Goal: Information Seeking & Learning: Learn about a topic

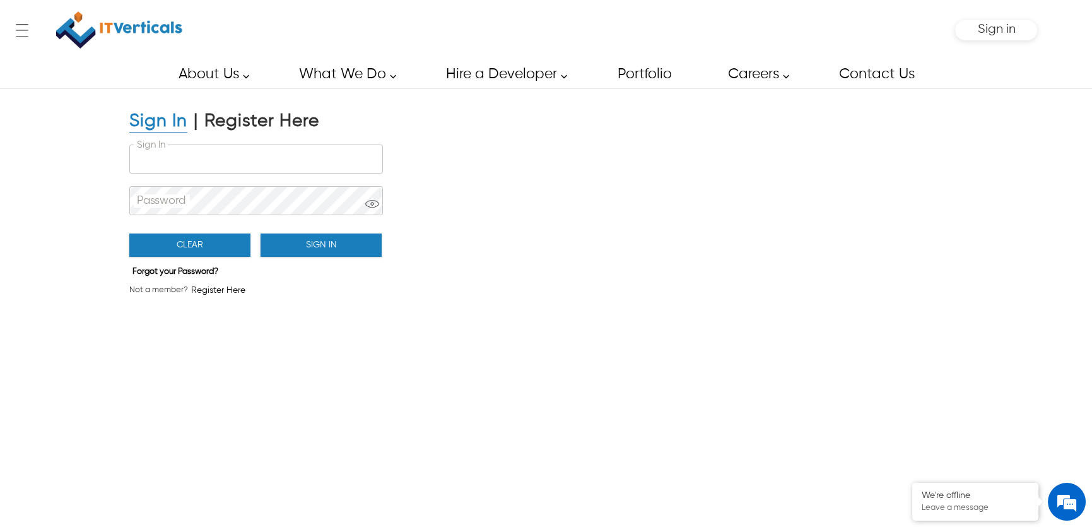
type input "**********"
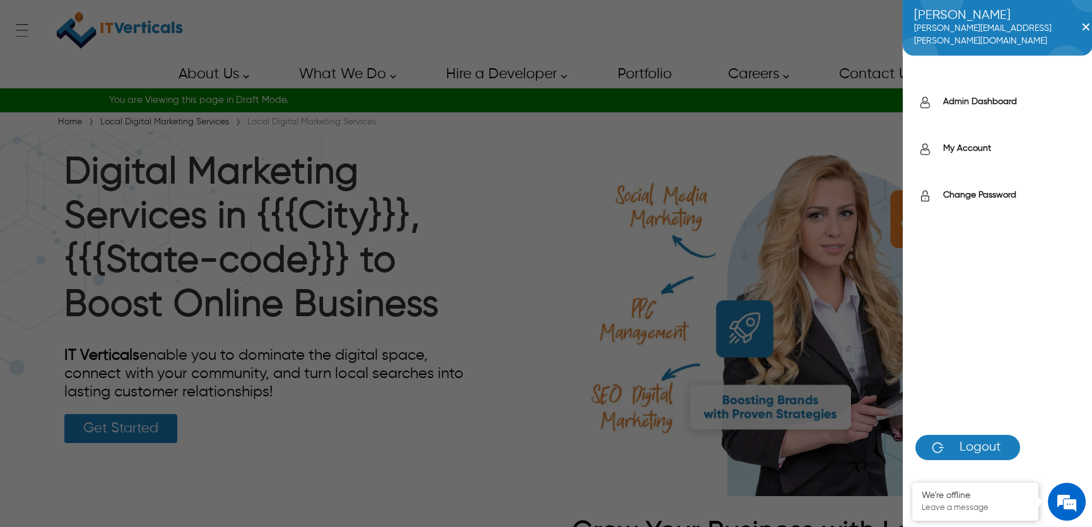
click at [994, 25] on div "Shakeeb shakeeb.ahmed@itverticals.com ✕ Admin Dashboard My Account Change Passw…" at bounding box center [1004, 30] width 66 height 25
click at [962, 98] on label "Admin Dashboard" at bounding box center [1011, 101] width 136 height 13
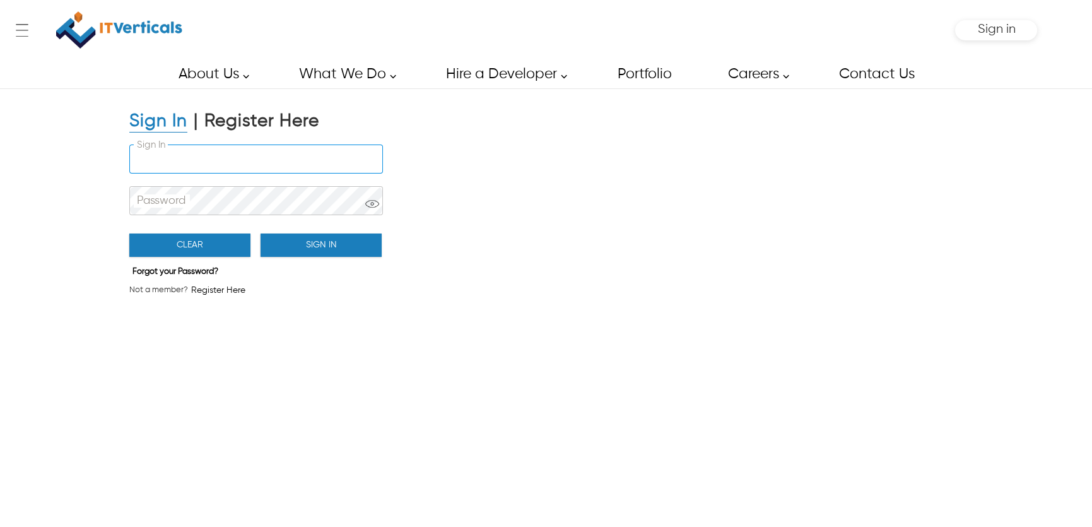
type input "**********"
click at [274, 145] on input "**********" at bounding box center [256, 159] width 252 height 28
click at [296, 247] on button "Sign In" at bounding box center [321, 244] width 121 height 23
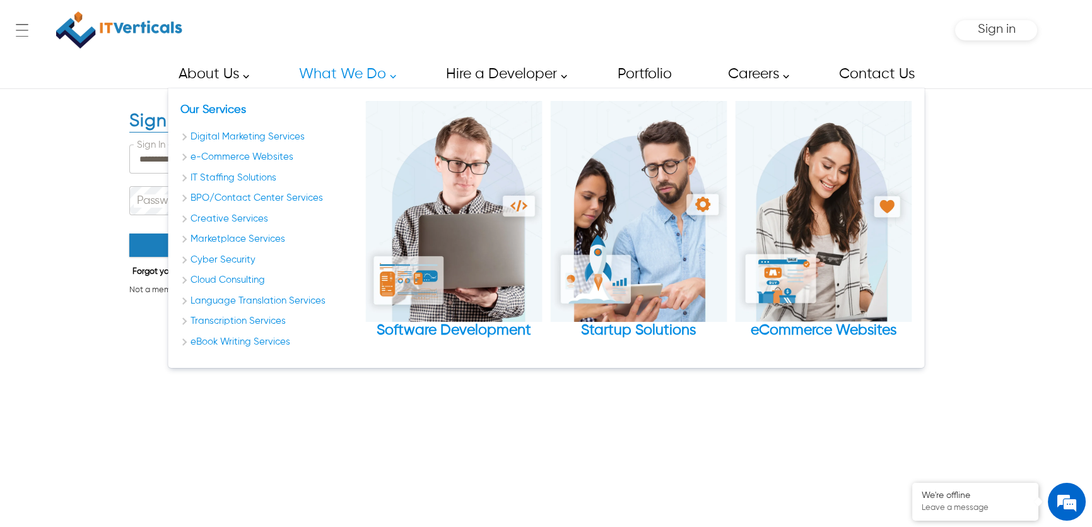
type input "**********"
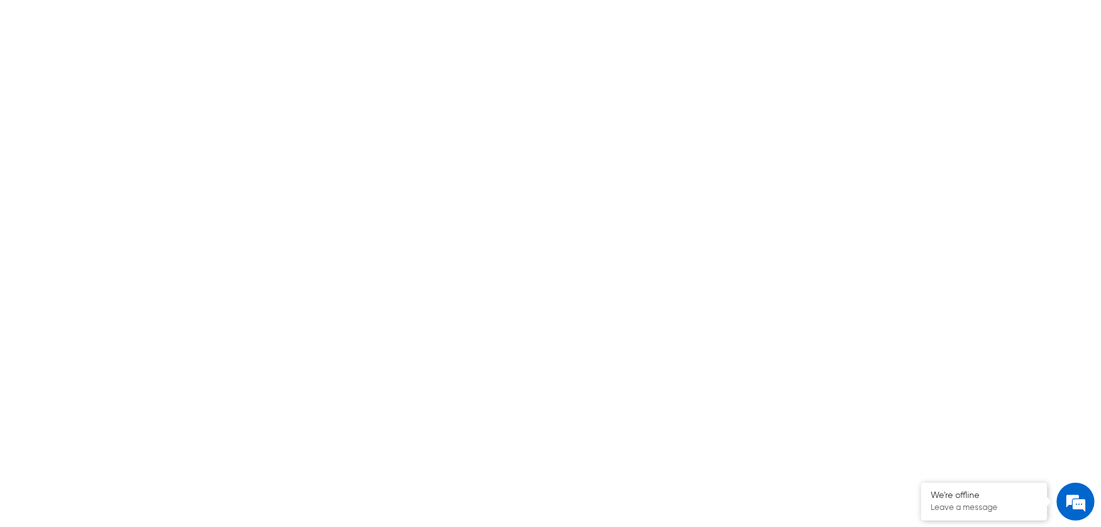
click at [953, 69] on div at bounding box center [550, 263] width 1101 height 527
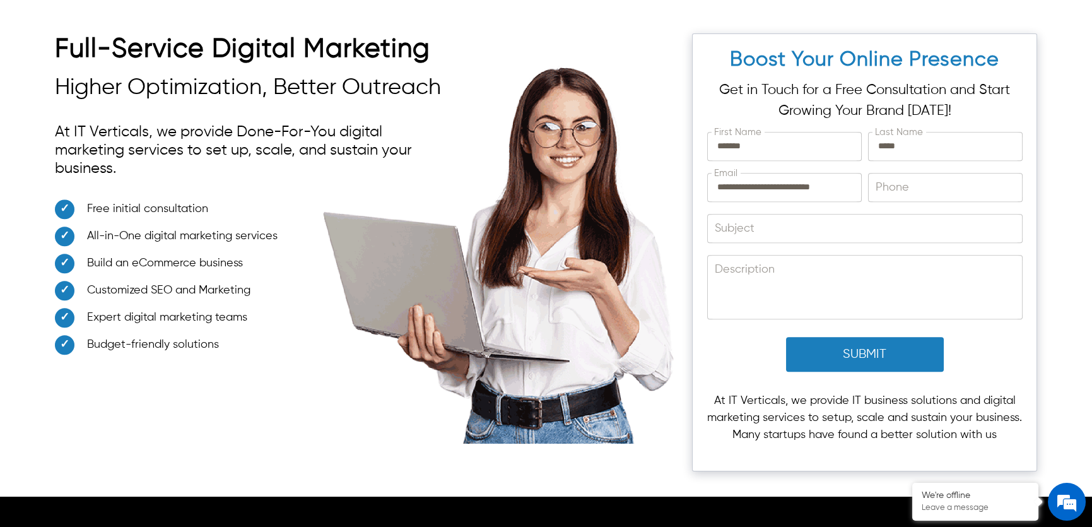
scroll to position [3287, 0]
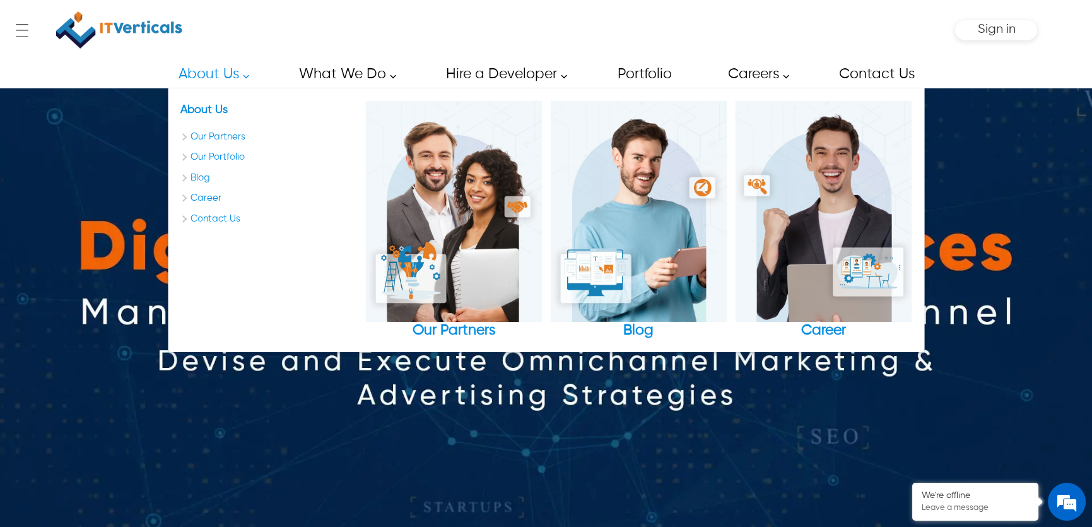
click at [157, 29] on img at bounding box center [119, 29] width 126 height 47
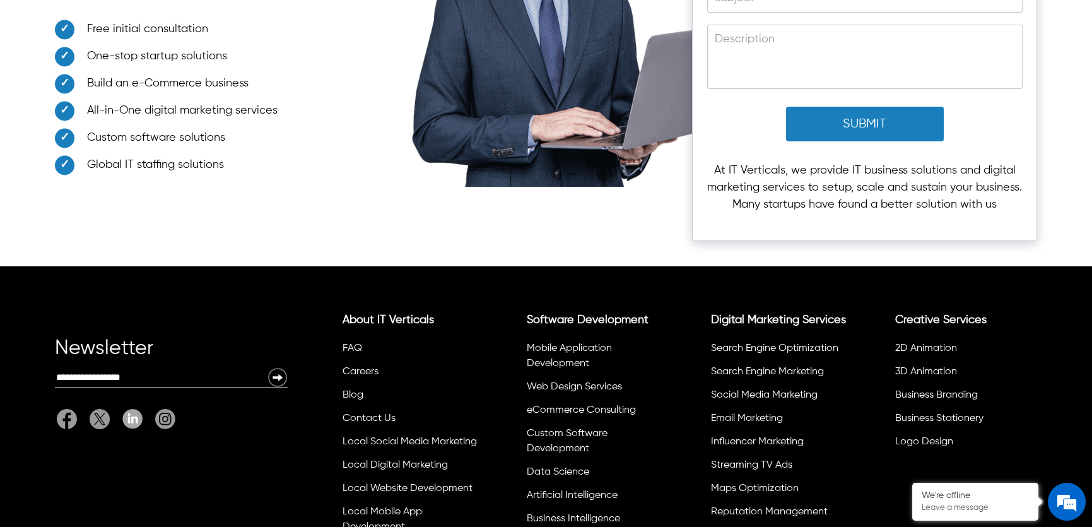
scroll to position [4426, 0]
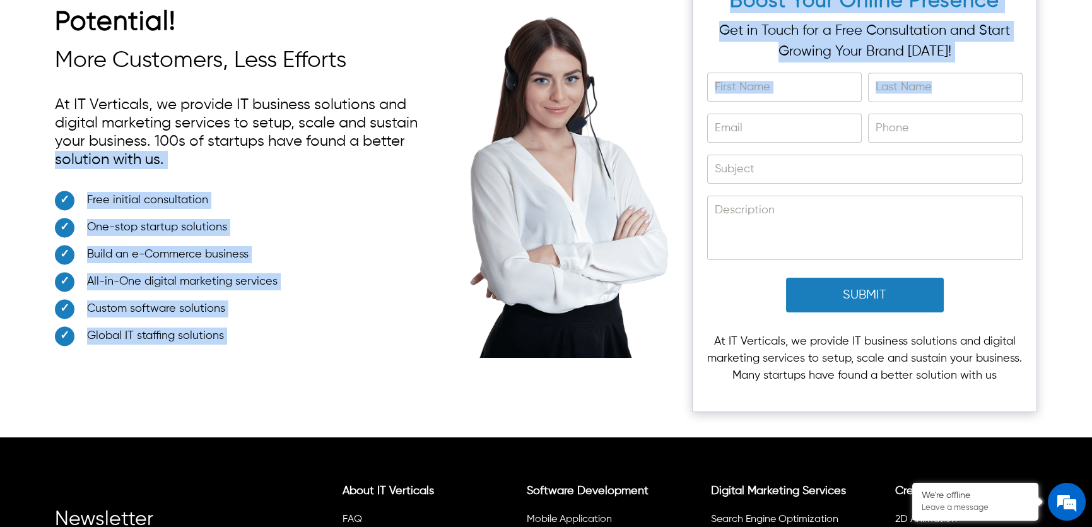
drag, startPoint x: 484, startPoint y: 135, endPoint x: 599, endPoint y: 95, distance: 122.1
click at [599, 95] on div "Unlock Your Business' True Potential! More Customers, Less Efforts At IT Vertic…" at bounding box center [546, 206] width 983 height 462
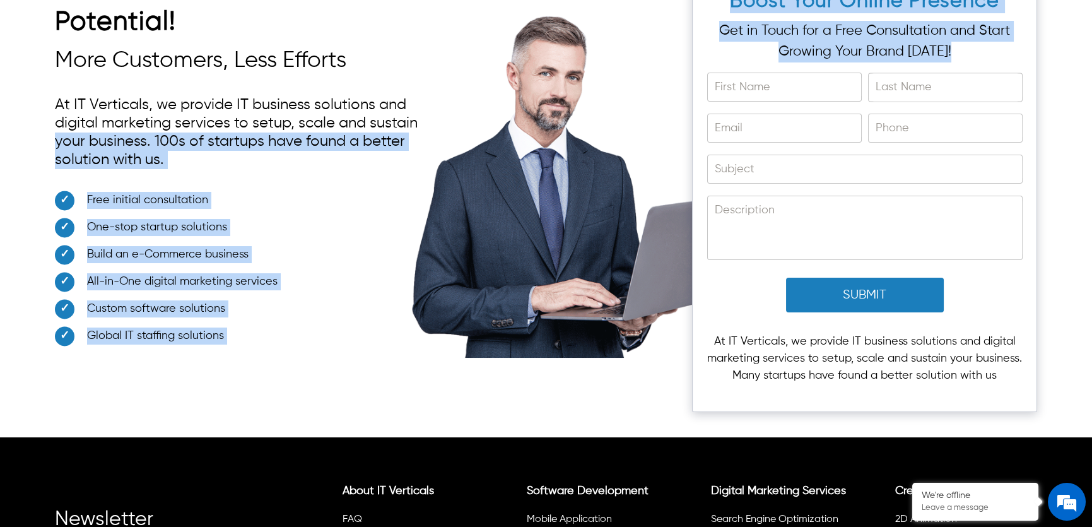
drag, startPoint x: 561, startPoint y: 102, endPoint x: 630, endPoint y: 84, distance: 71.6
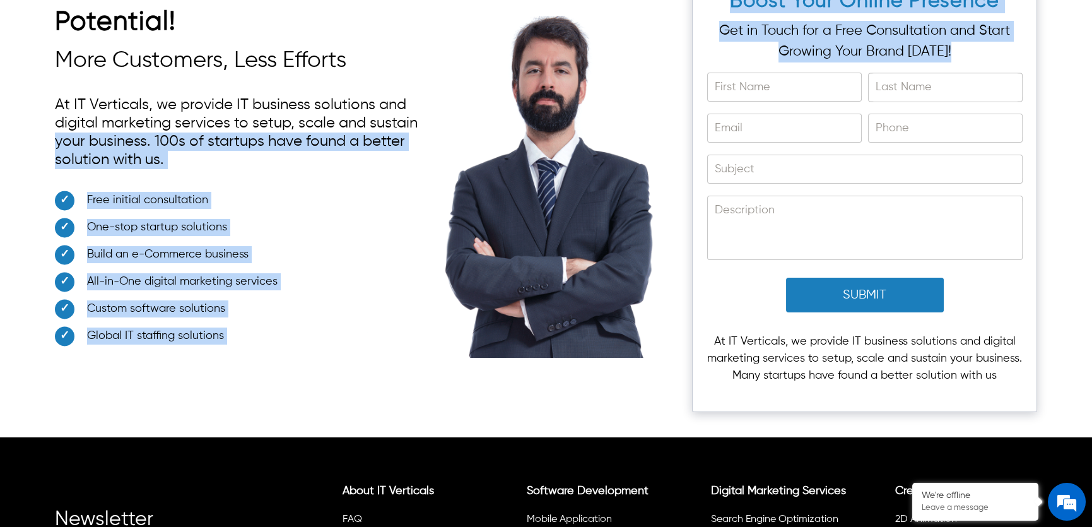
click at [630, 84] on div "Unlock Your Business' True Potential! More Customers, Less Efforts At IT Vertic…" at bounding box center [546, 206] width 983 height 462
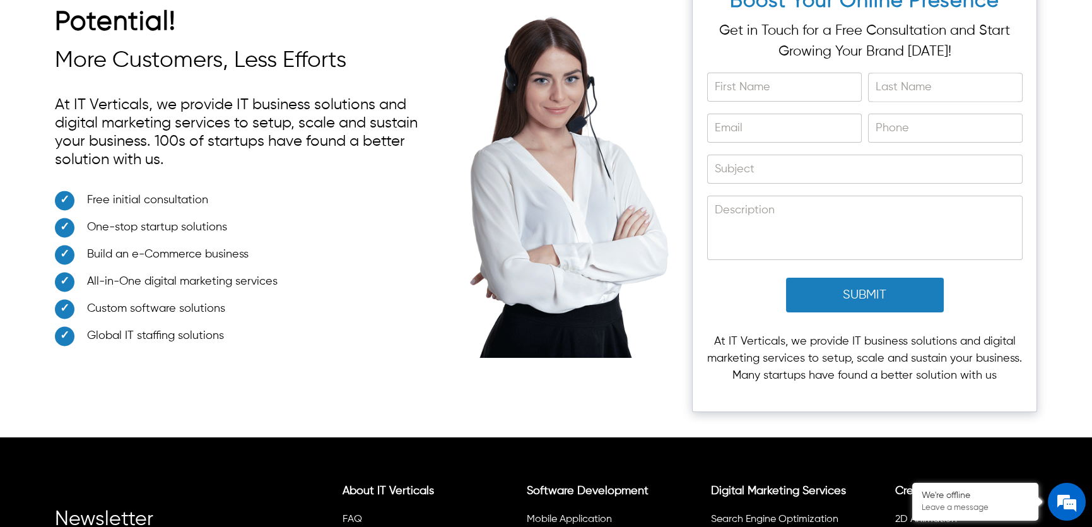
drag, startPoint x: 597, startPoint y: 240, endPoint x: 605, endPoint y: 234, distance: 9.5
click at [605, 234] on div "Unlock Your Business' True Potential! More Customers, Less Efforts At IT Vertic…" at bounding box center [546, 206] width 983 height 462
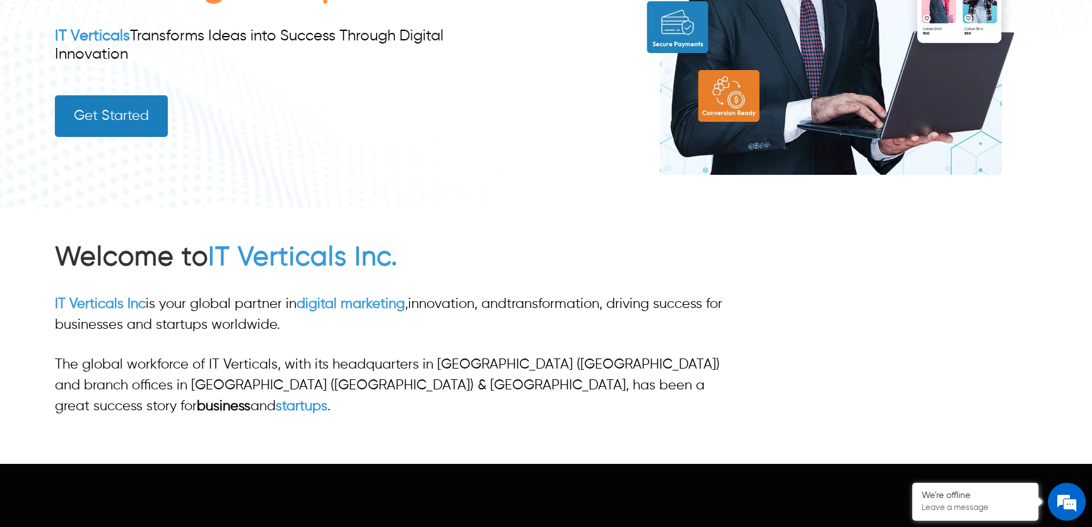
scroll to position [0, 0]
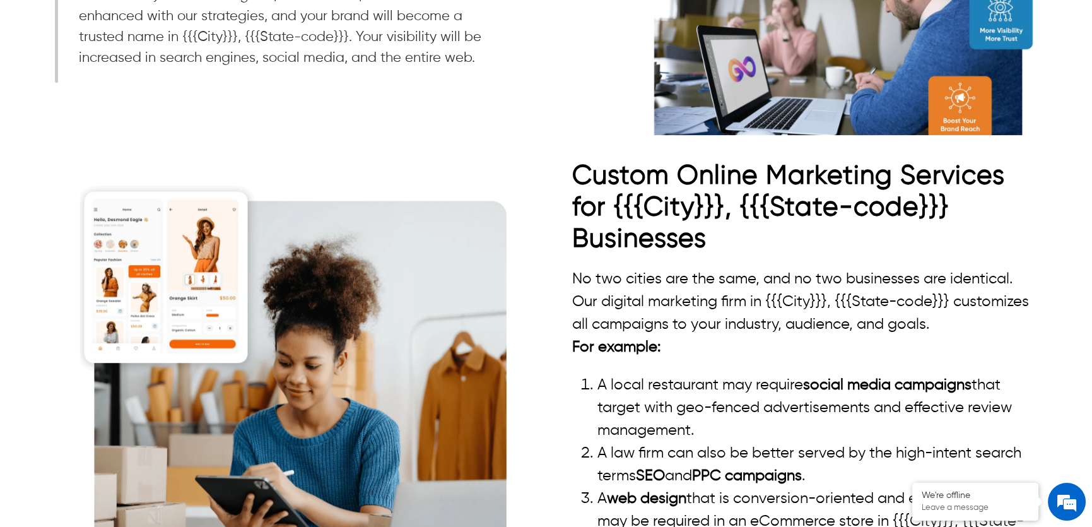
scroll to position [2007, 0]
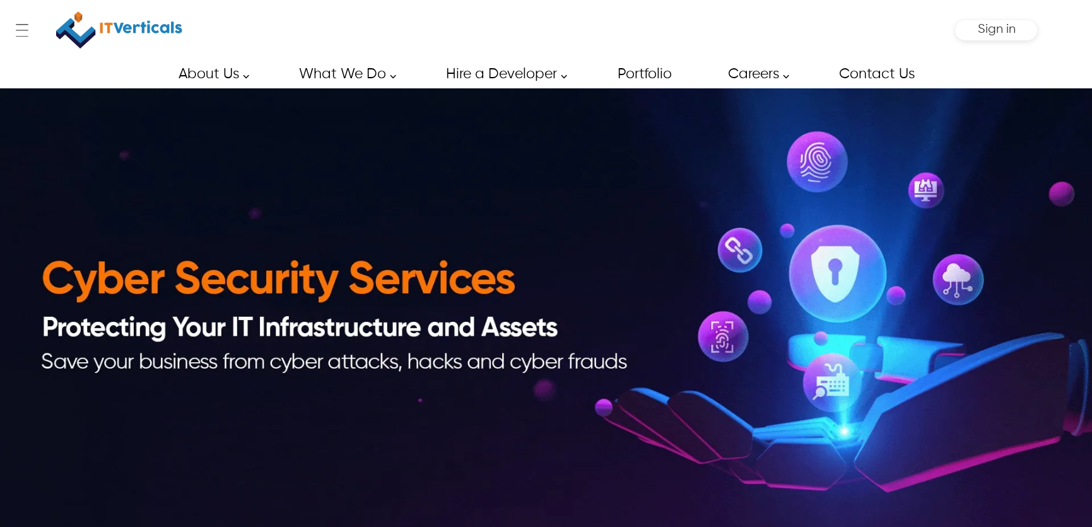
type input "*******"
type input "*****"
type input "**********"
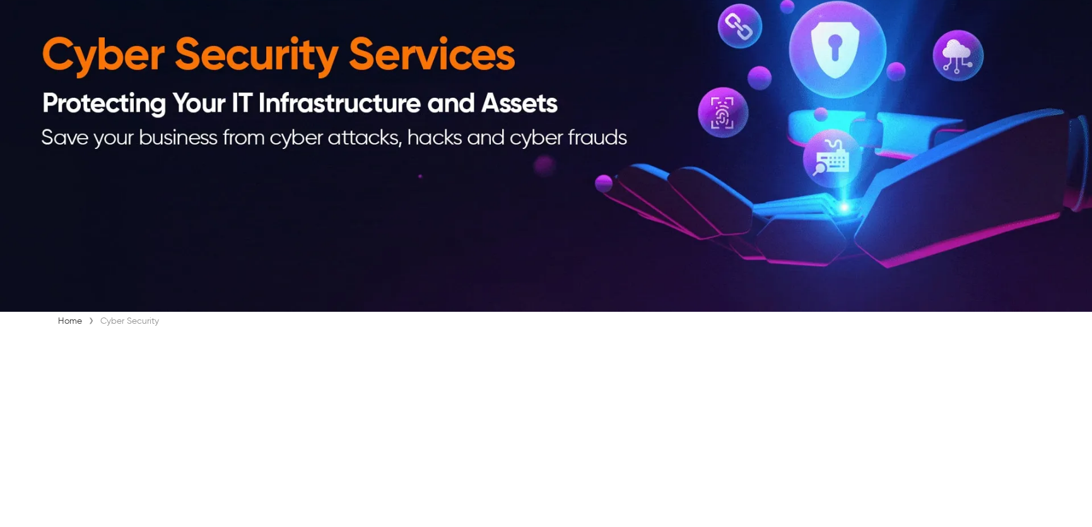
scroll to position [286, 0]
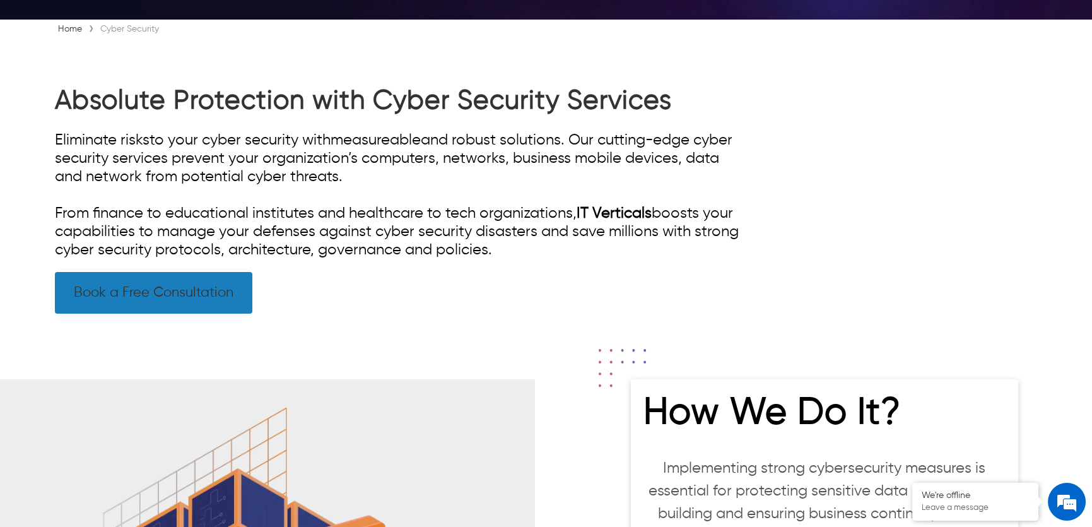
click at [191, 284] on link "Book a Free Consultation" at bounding box center [153, 293] width 197 height 42
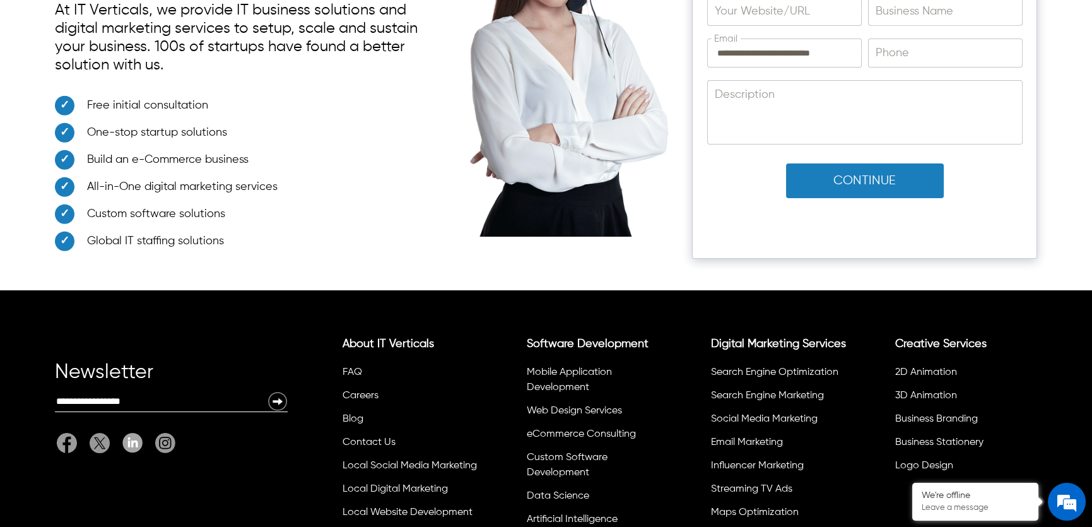
scroll to position [8291, 0]
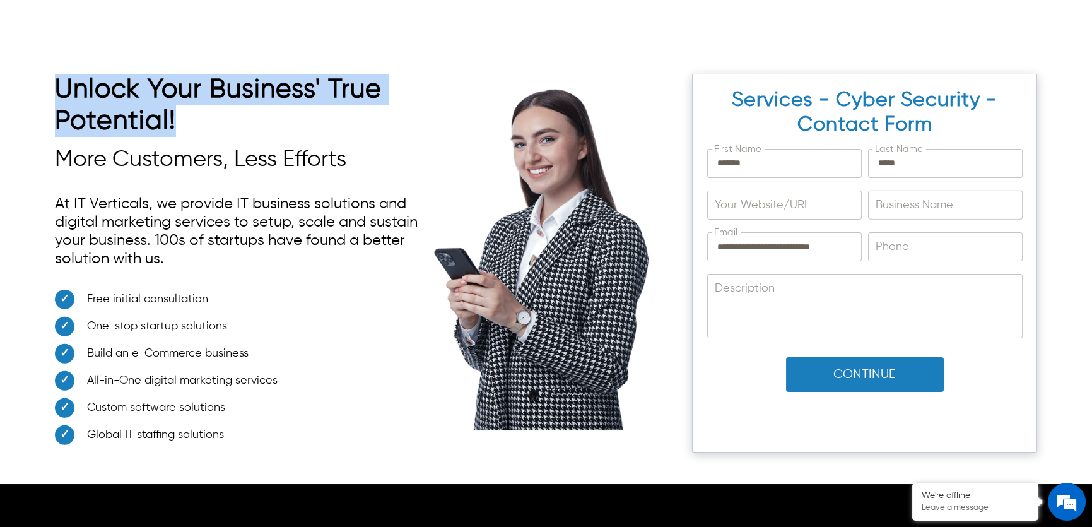
drag, startPoint x: 178, startPoint y: 119, endPoint x: 42, endPoint y: 86, distance: 139.6
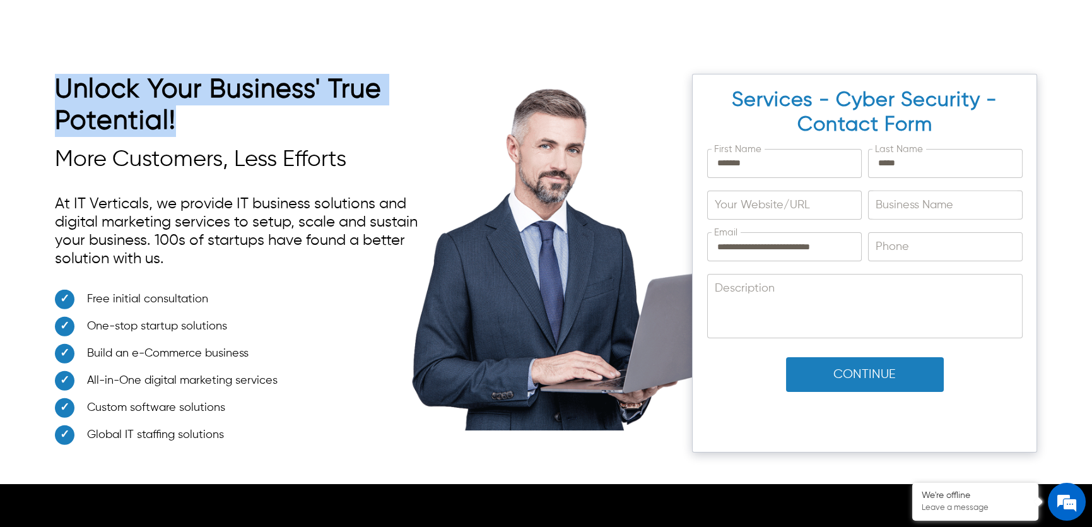
click at [42, 86] on div "**********" at bounding box center [546, 260] width 1092 height 448
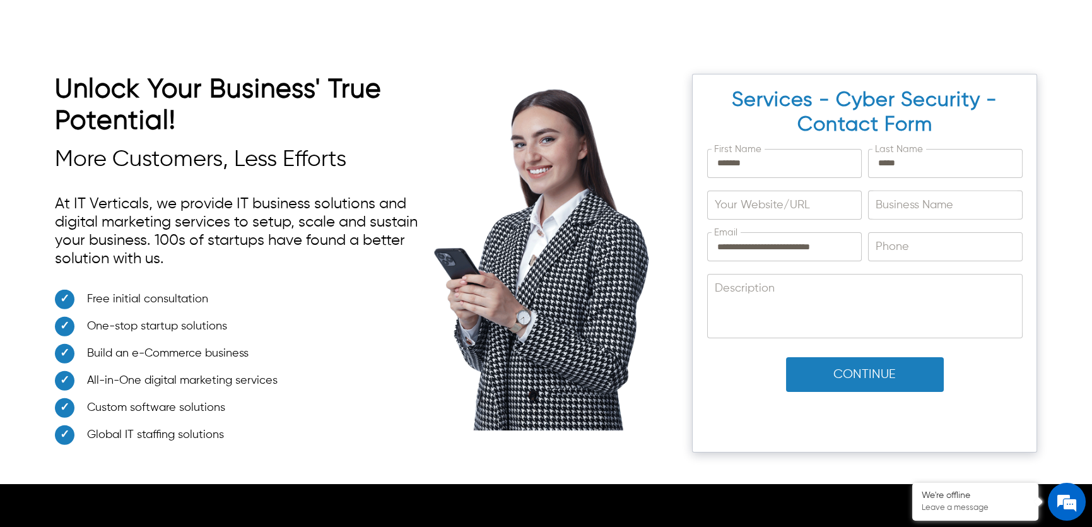
click at [295, 154] on h3 "More Customers, Less Efforts" at bounding box center [251, 159] width 393 height 27
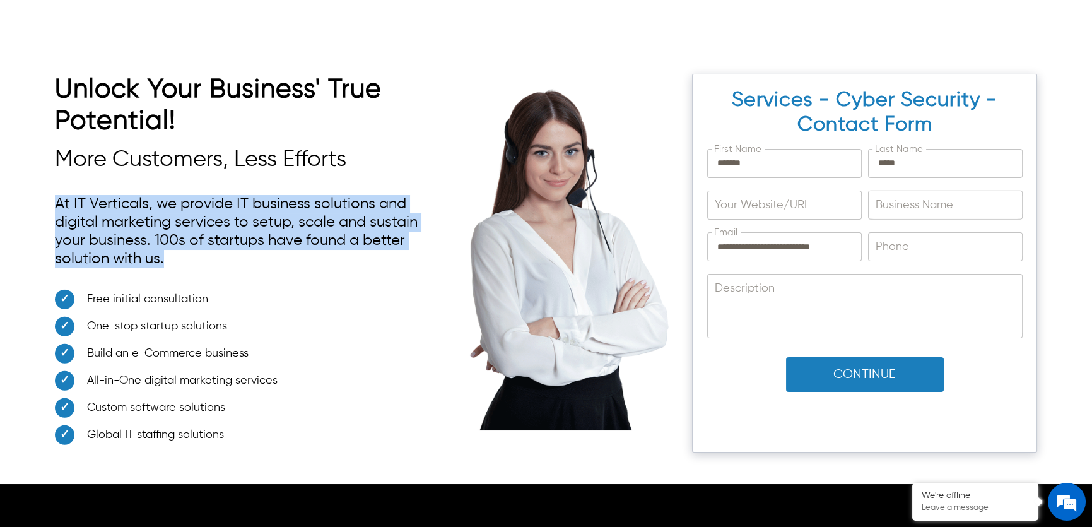
drag, startPoint x: 175, startPoint y: 260, endPoint x: 52, endPoint y: 200, distance: 136.3
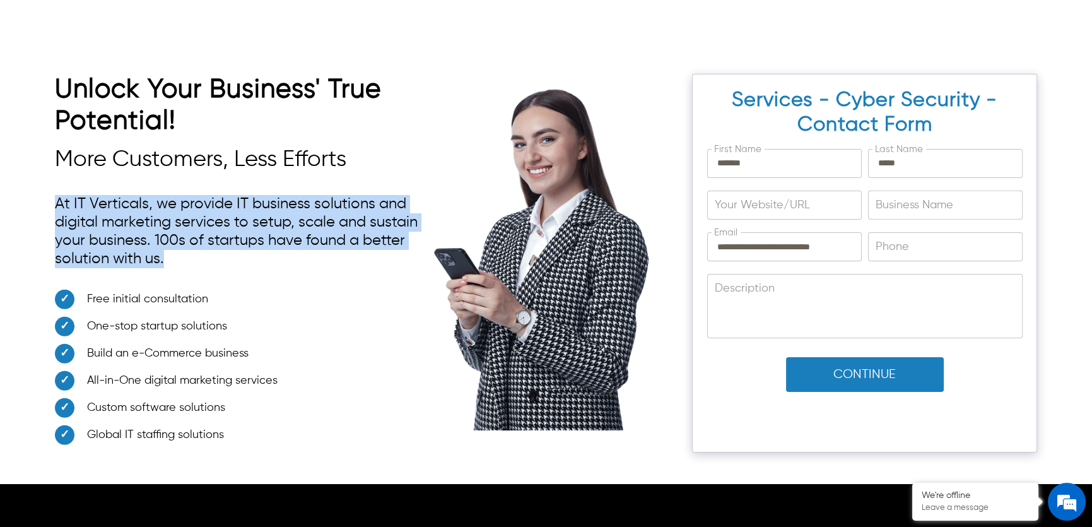
click at [52, 200] on div "**********" at bounding box center [546, 260] width 1092 height 448
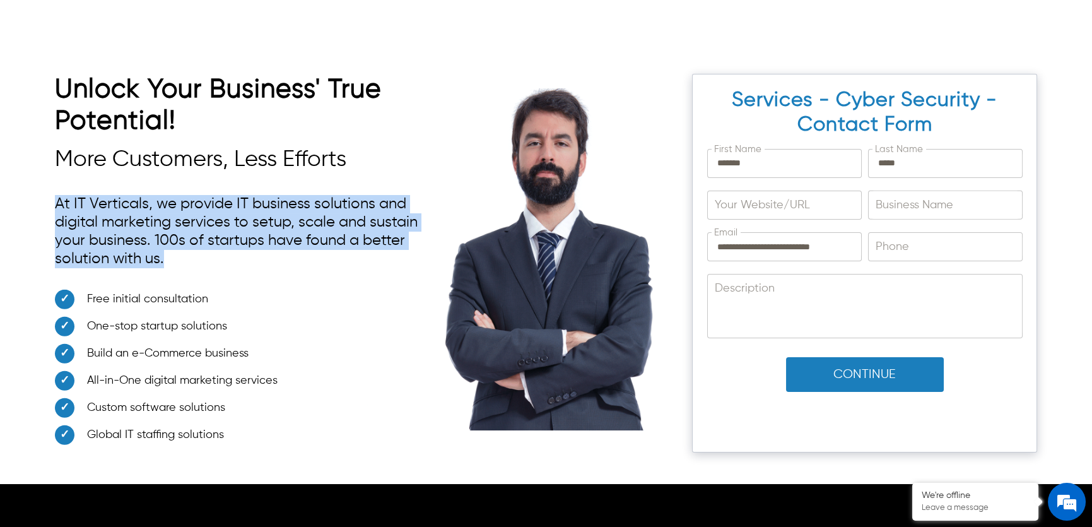
click at [93, 223] on p "At IT Verticals, we provide IT business solutions and digital marketing service…" at bounding box center [251, 232] width 393 height 86
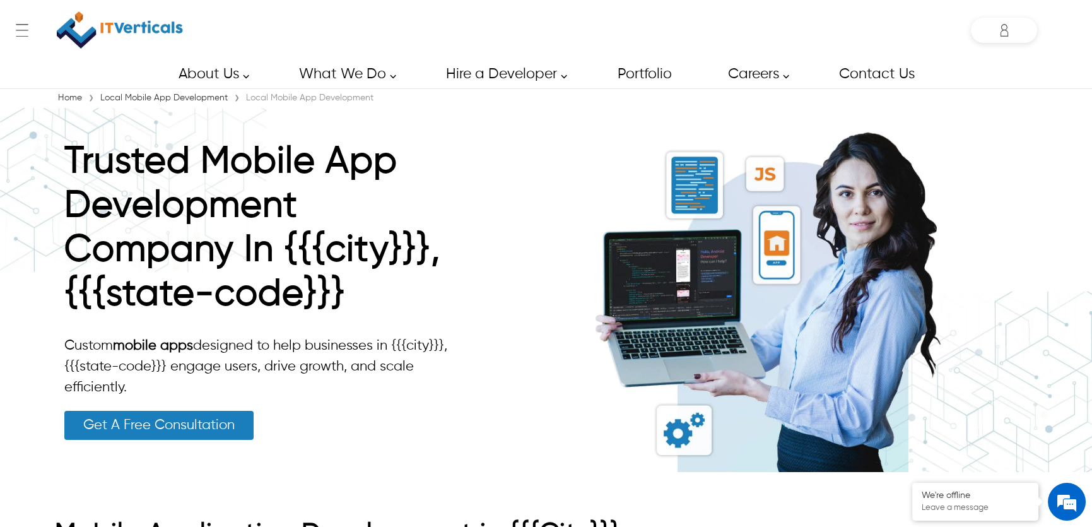
click at [225, 416] on link "Get A Free Consultation" at bounding box center [158, 425] width 189 height 29
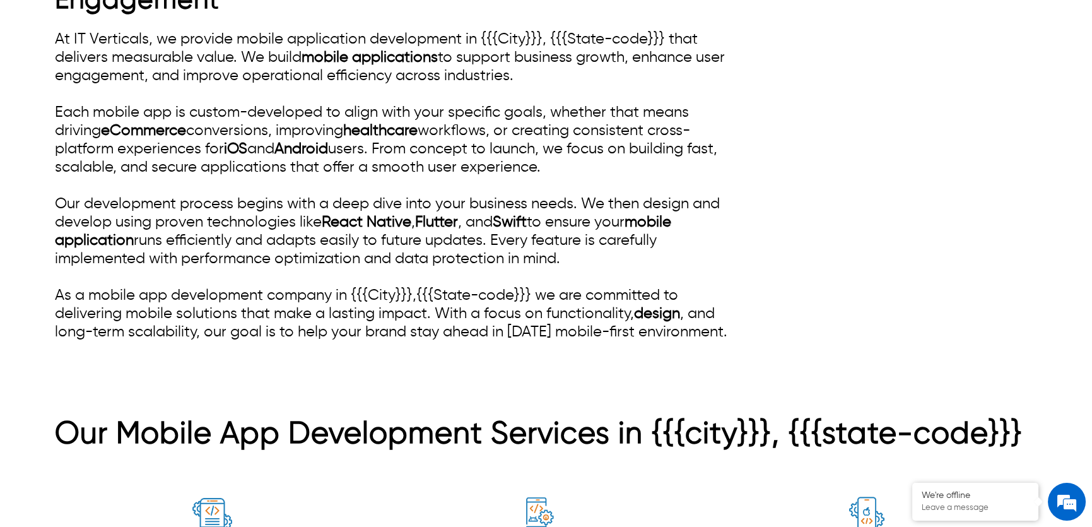
scroll to position [74, 0]
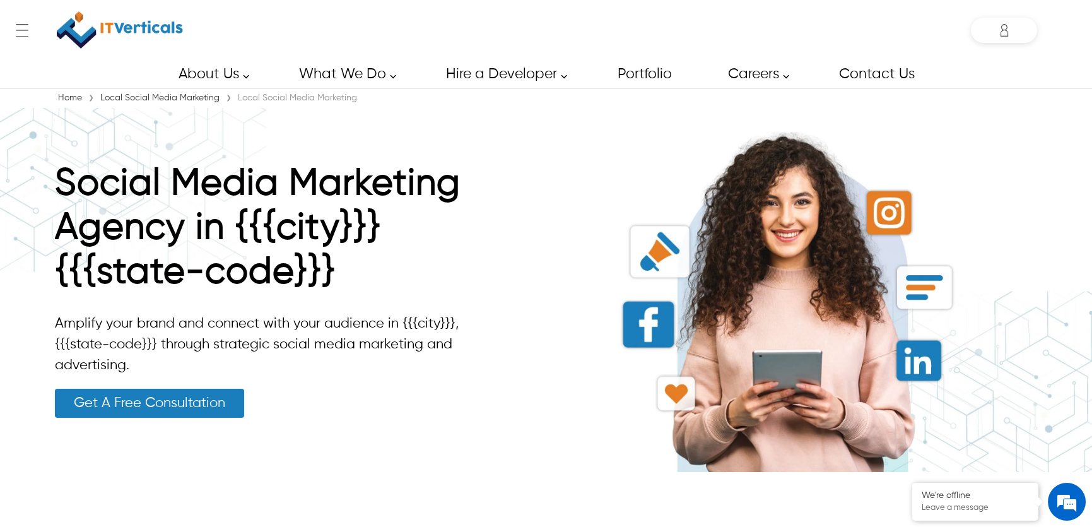
click at [191, 397] on link "Get A Free Consultation" at bounding box center [149, 403] width 189 height 29
click at [107, 397] on link "Get A Free Consultation" at bounding box center [149, 403] width 189 height 29
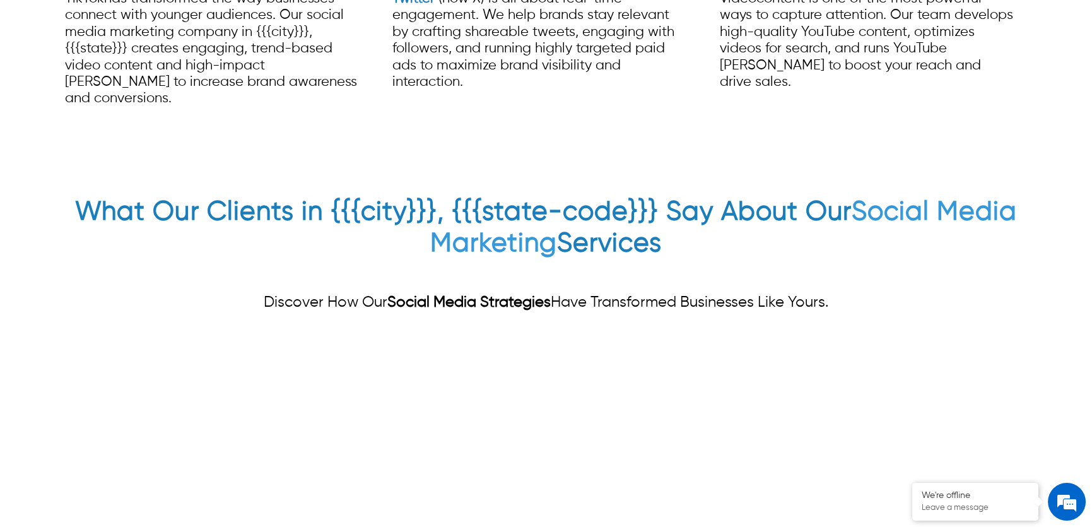
scroll to position [5089, 0]
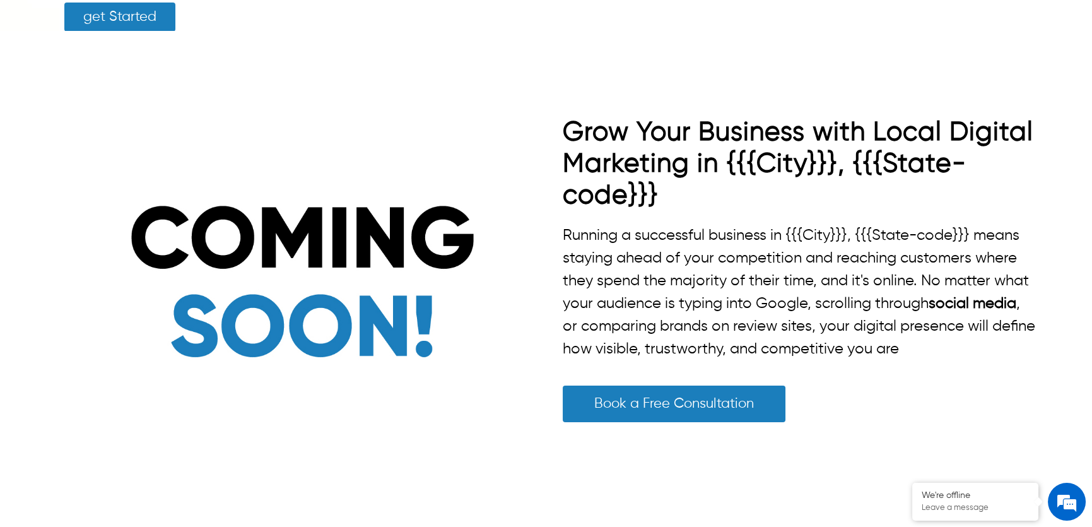
scroll to position [229, 0]
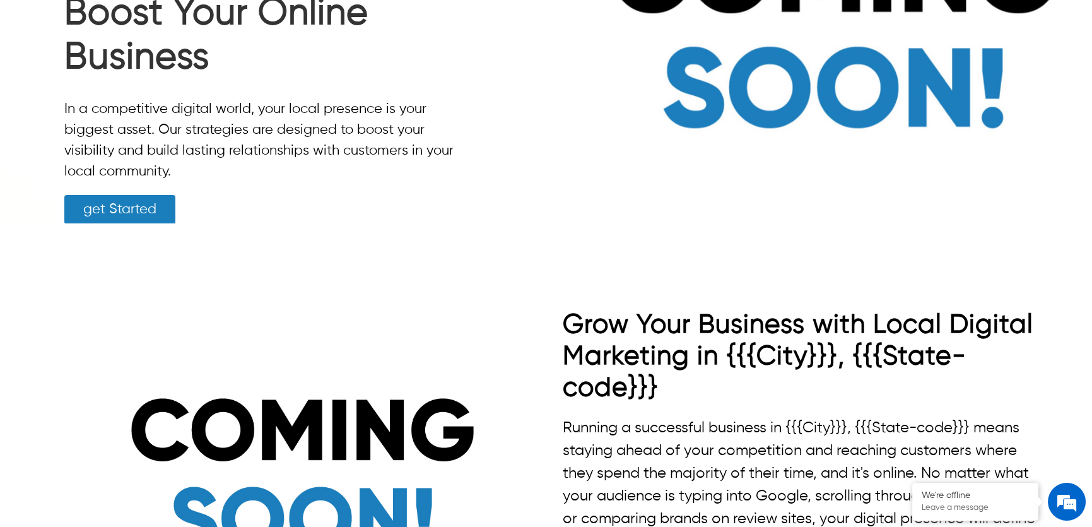
click at [144, 210] on link "get Started" at bounding box center [119, 209] width 111 height 29
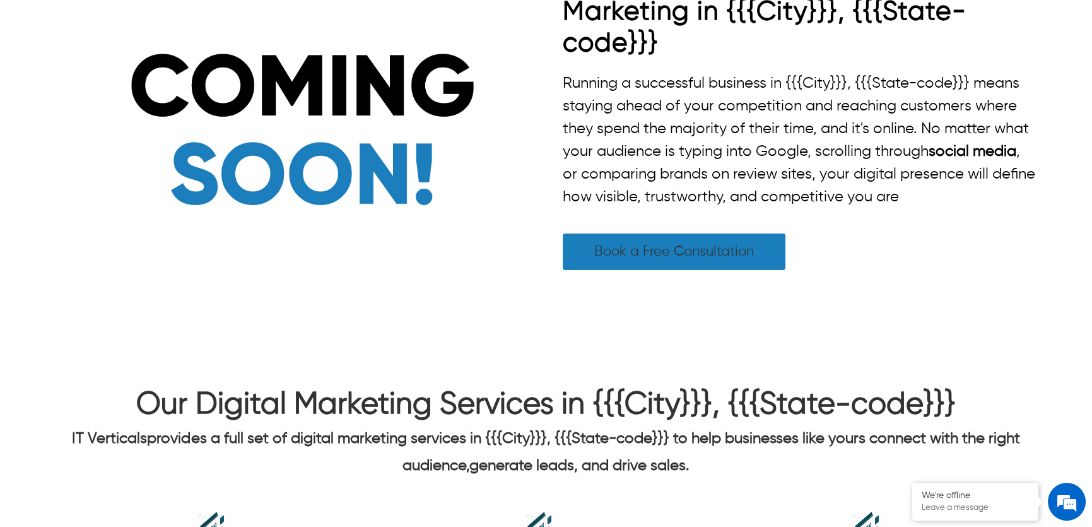
click at [693, 259] on link "Book a Free Consultation" at bounding box center [674, 251] width 223 height 37
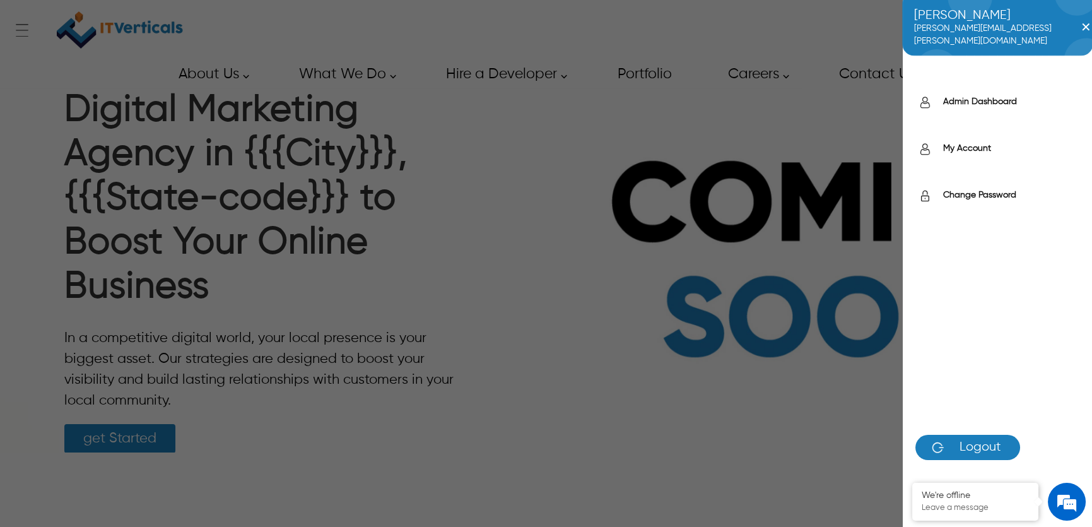
click at [999, 37] on div "Shakeeb shakeeb.ahmed@itverticals.com ✕ Admin Dashboard My Account Change Passw…" at bounding box center [1004, 30] width 66 height 25
click at [934, 96] on icon "Admin Dashboard" at bounding box center [925, 103] width 20 height 20
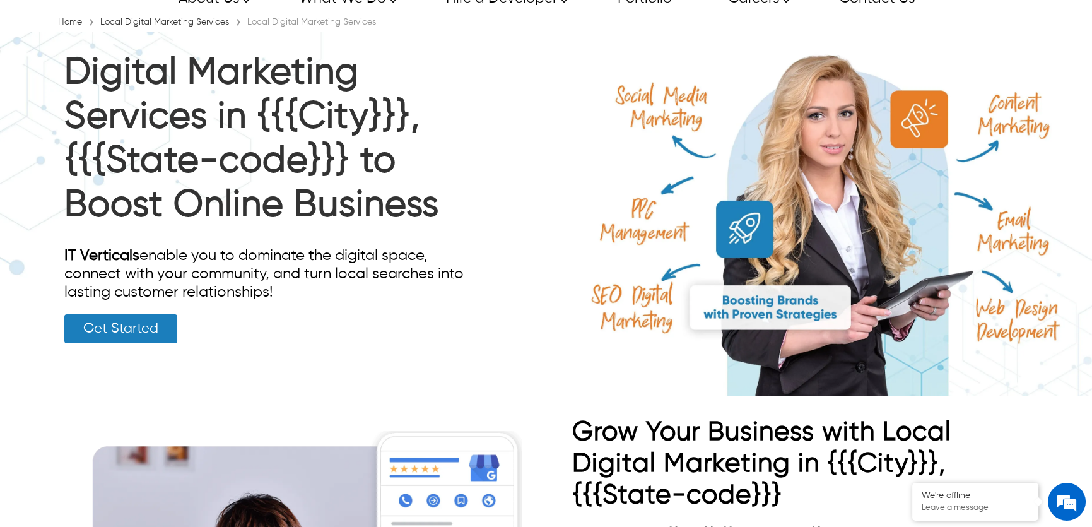
scroll to position [114, 0]
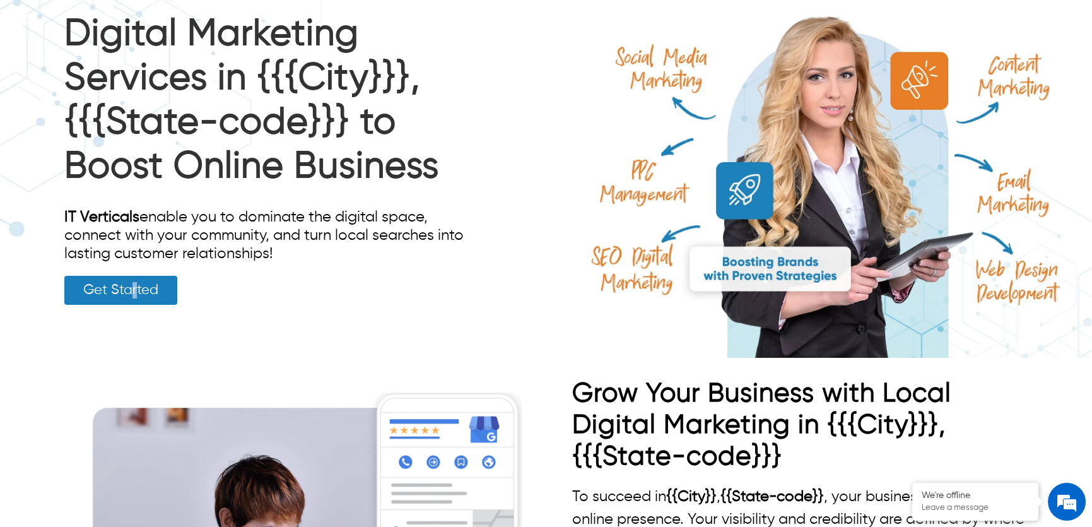
drag, startPoint x: 134, startPoint y: 269, endPoint x: 133, endPoint y: 279, distance: 9.5
click at [133, 272] on div "Digital Marketing Services in {{{City}}}, {{{State-code}}} to Boost Online Busi…" at bounding box center [266, 159] width 405 height 292
click at [133, 279] on link "Get Started" at bounding box center [120, 290] width 113 height 29
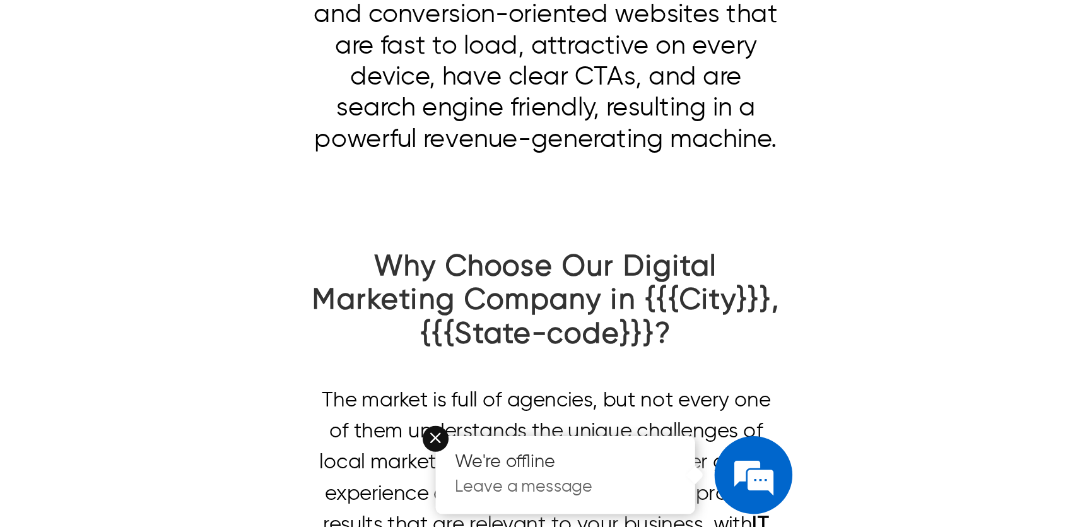
scroll to position [1857, 0]
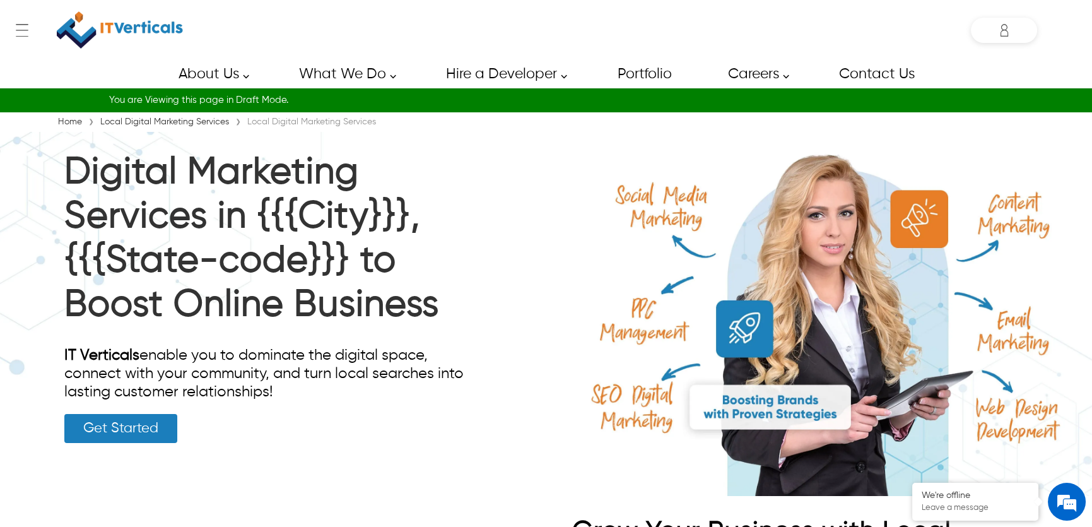
click at [86, 431] on link "Get Started" at bounding box center [120, 428] width 113 height 29
click at [144, 430] on link "Get Started" at bounding box center [120, 428] width 113 height 29
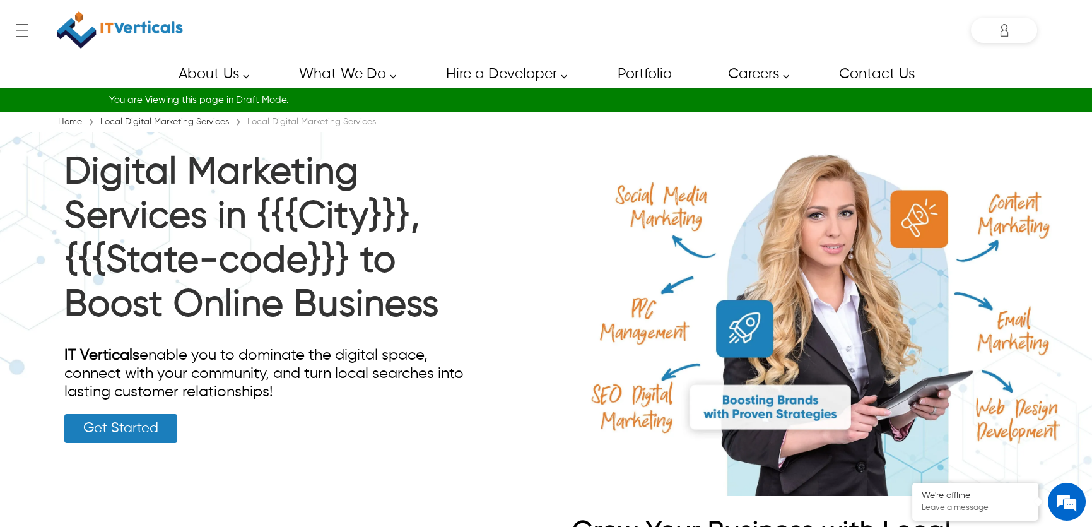
click at [144, 430] on link "Get Started" at bounding box center [120, 428] width 113 height 29
click at [257, 440] on div "Digital Marketing Services in {{{City}}}, {{{State-code}}} to Boost Online Busi…" at bounding box center [266, 297] width 405 height 292
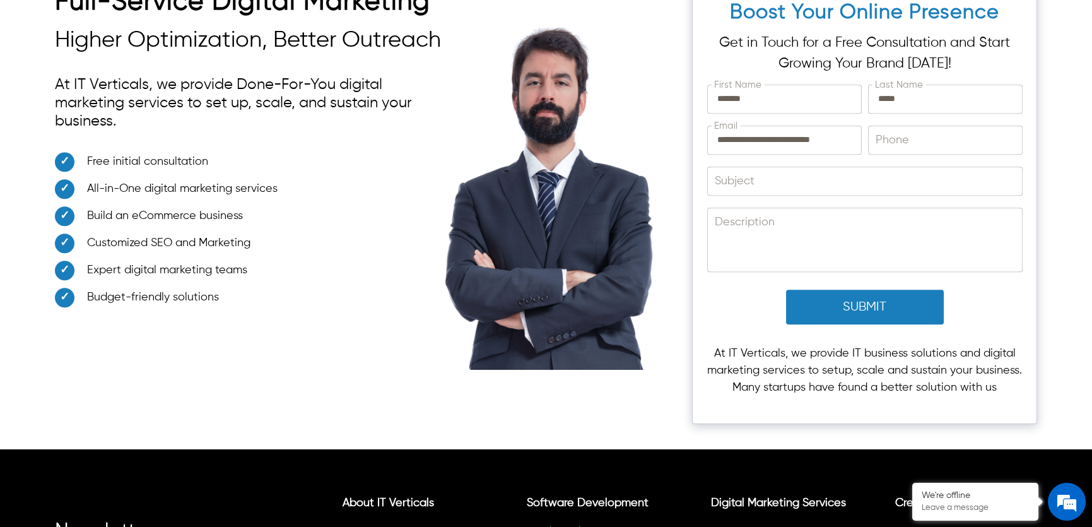
scroll to position [3367, 0]
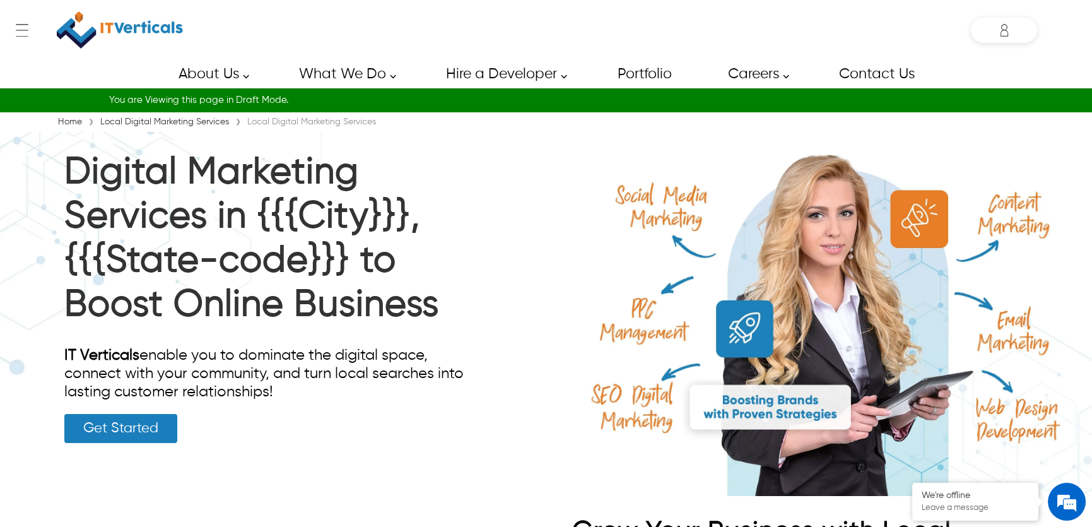
click at [137, 428] on link "Get Started" at bounding box center [120, 428] width 113 height 29
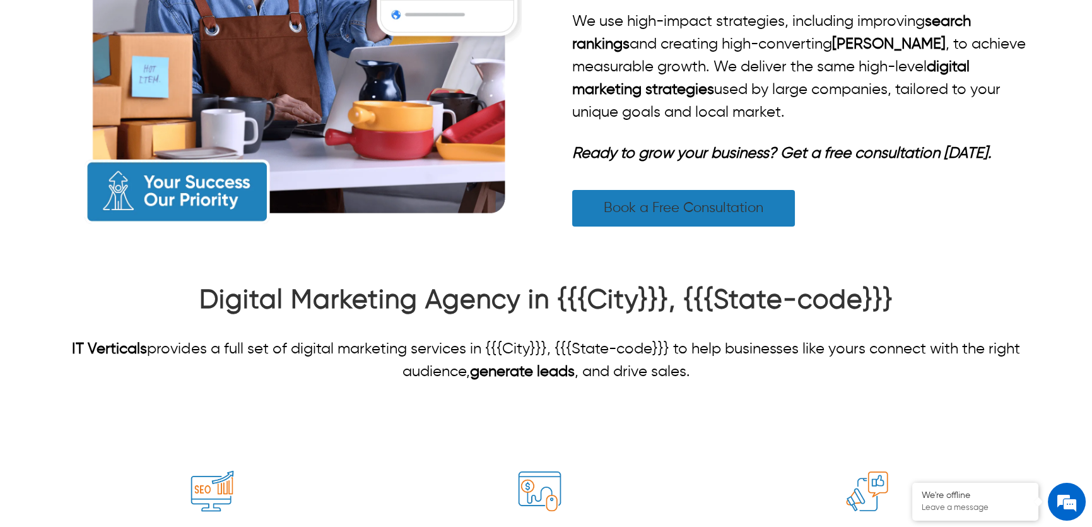
click at [663, 206] on link "Book a Free Consultation" at bounding box center [683, 208] width 223 height 37
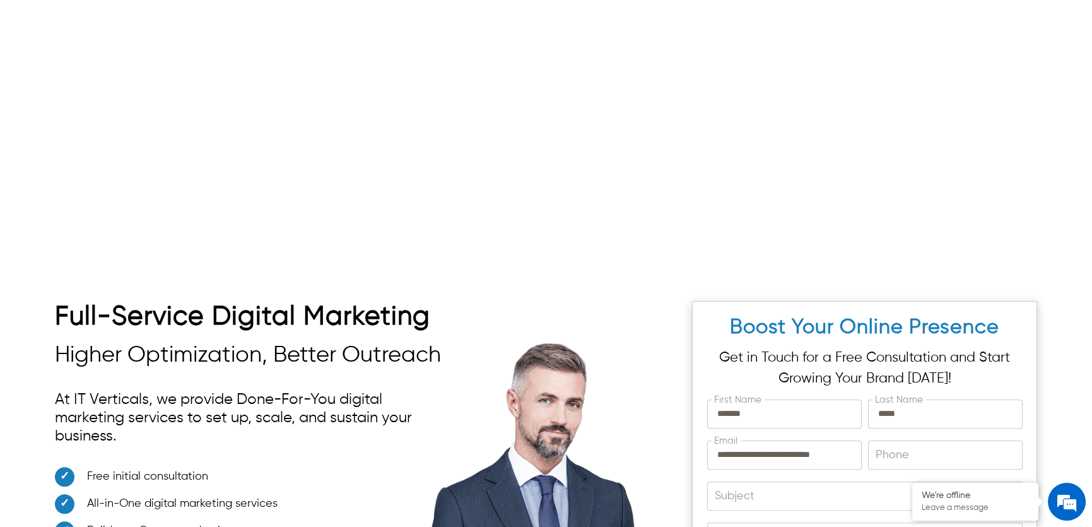
scroll to position [3155, 0]
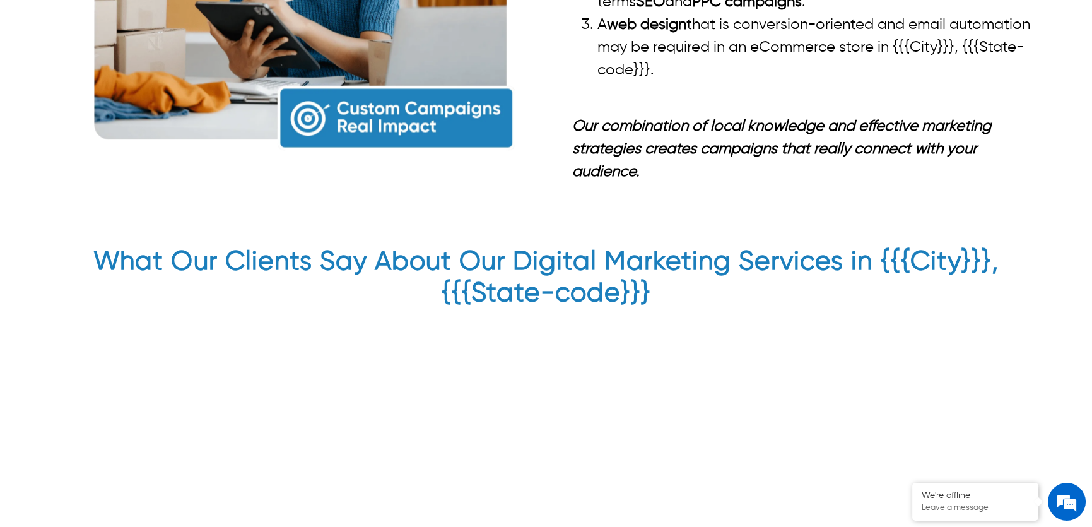
scroll to position [2706, 0]
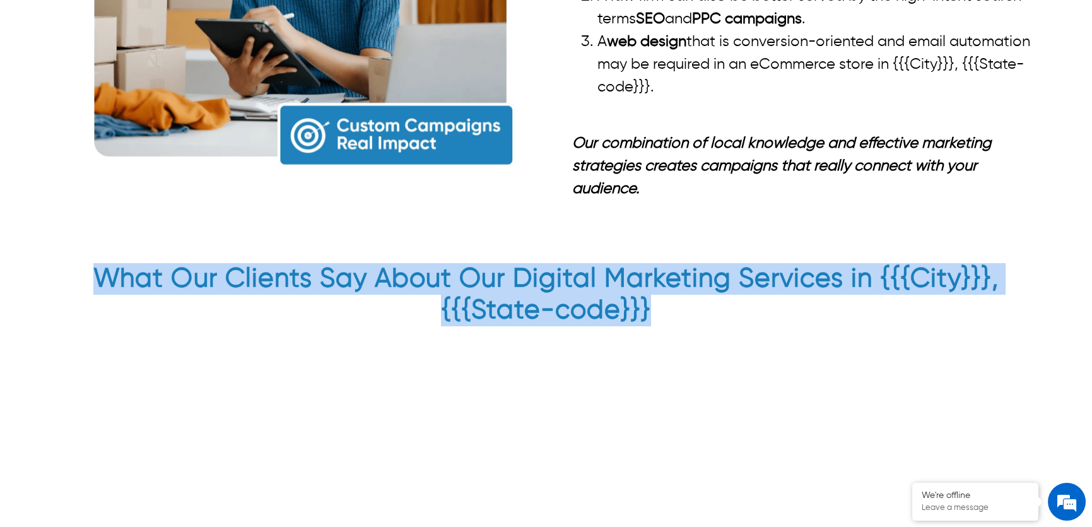
drag, startPoint x: 86, startPoint y: 285, endPoint x: 734, endPoint y: 321, distance: 649.6
click at [731, 310] on h2 "What Our Clients Say About Our Digital Marketing Services in {{{City}}}, {{{Sta…" at bounding box center [546, 297] width 983 height 69
click at [734, 323] on h2 "What Our Clients Say About Our Digital Marketing Services in {{{City}}}, {{{Sta…" at bounding box center [546, 297] width 983 height 69
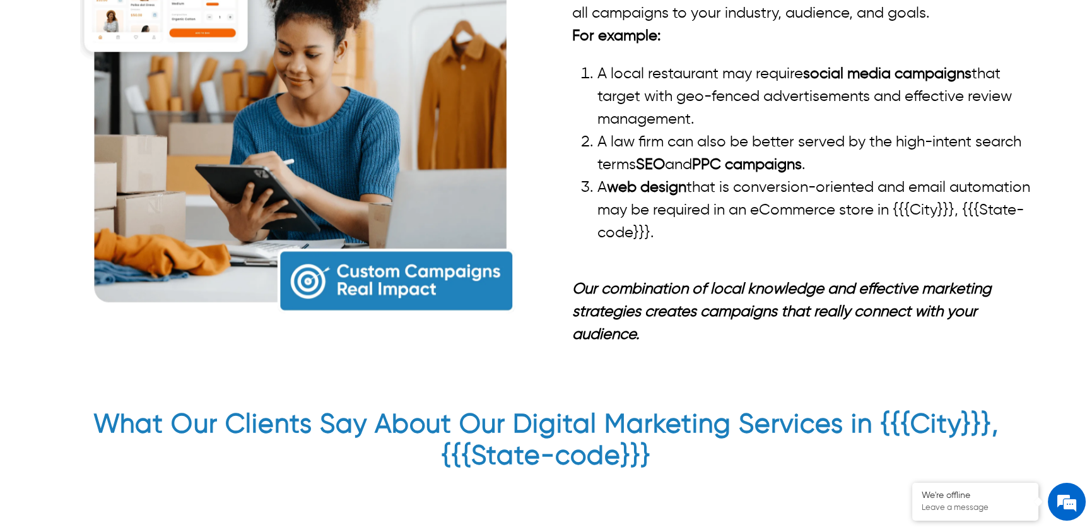
scroll to position [2591, 0]
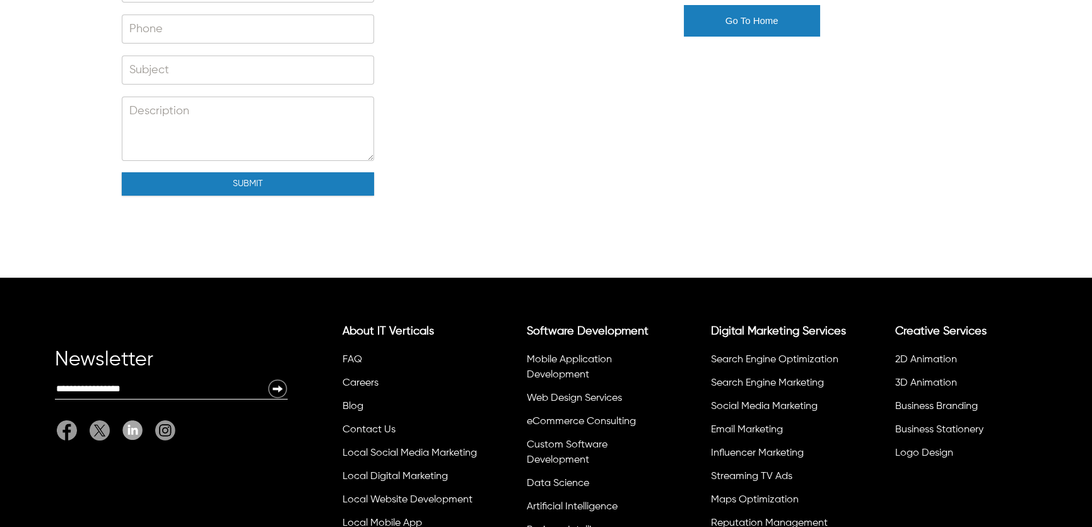
scroll to position [63, 0]
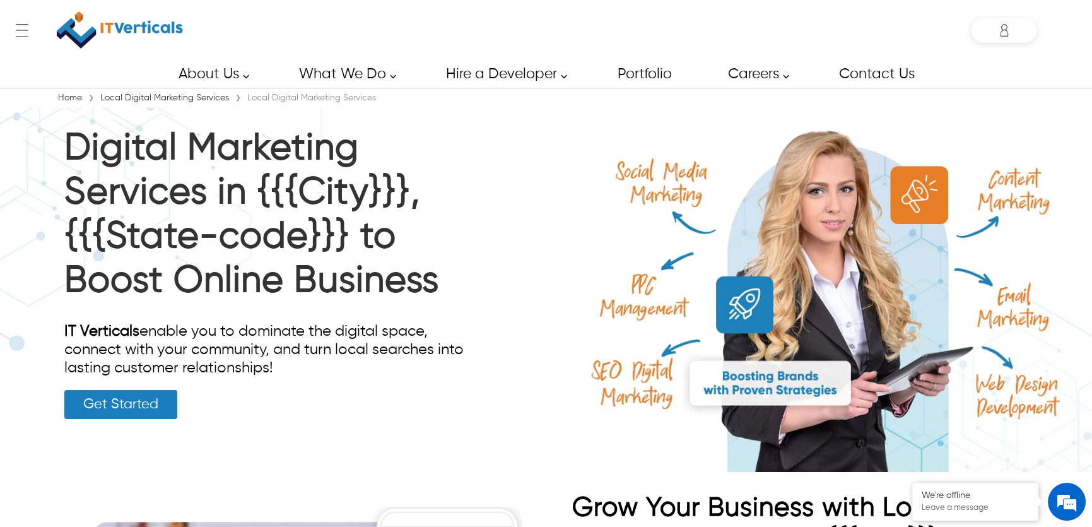
click at [160, 408] on link "Get Started" at bounding box center [120, 404] width 113 height 29
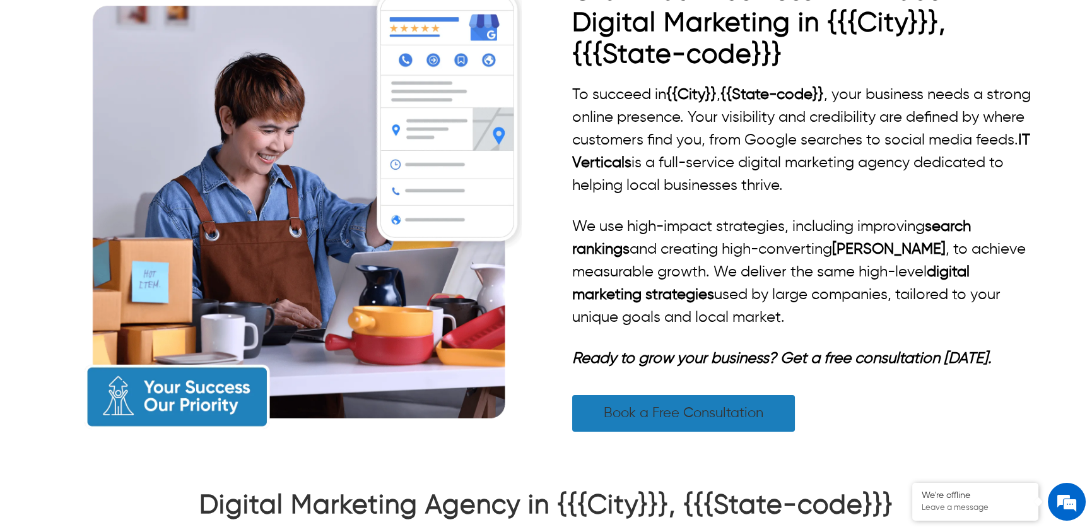
click at [690, 419] on link "Book a Free Consultation" at bounding box center [683, 413] width 223 height 37
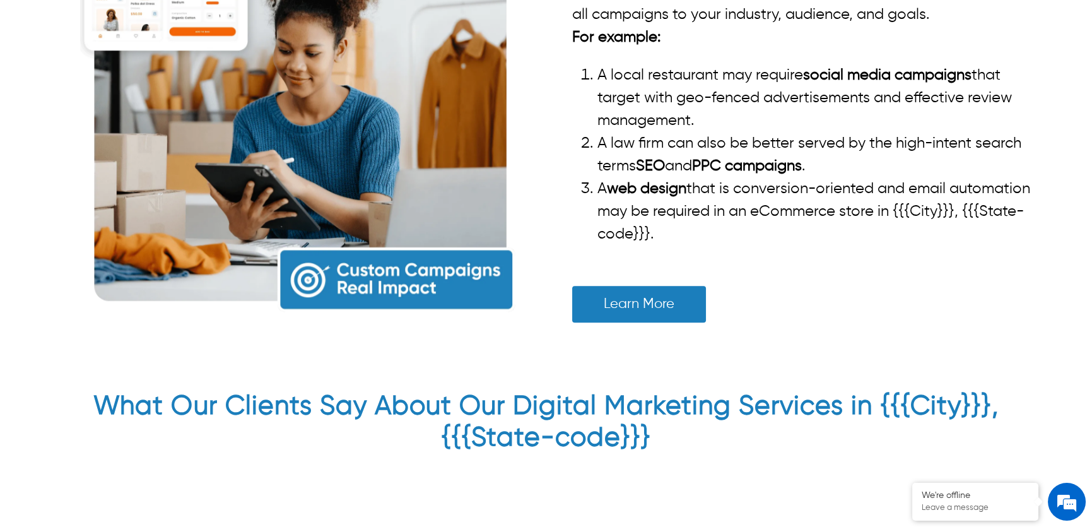
scroll to position [2541, 0]
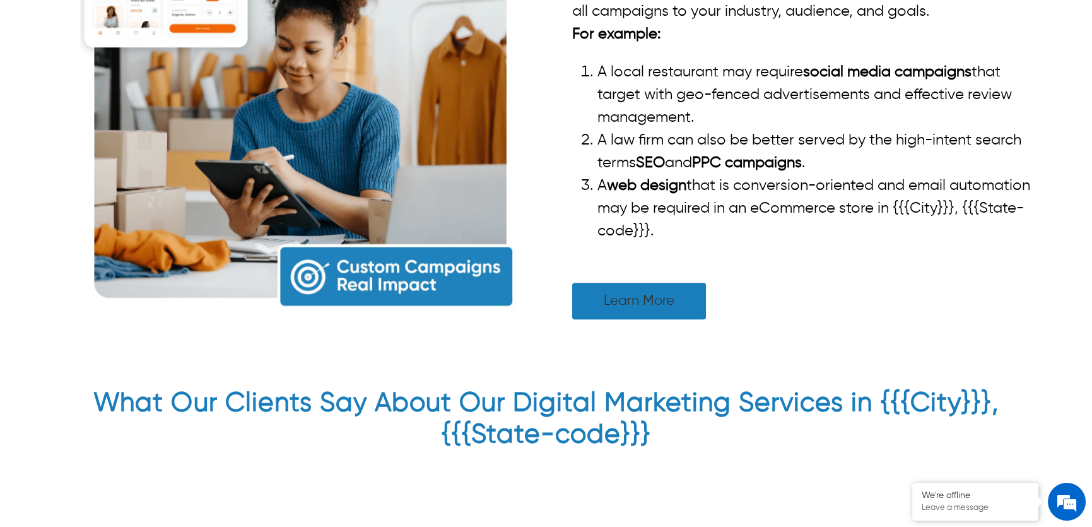
click at [618, 305] on link "Learn More" at bounding box center [639, 301] width 134 height 37
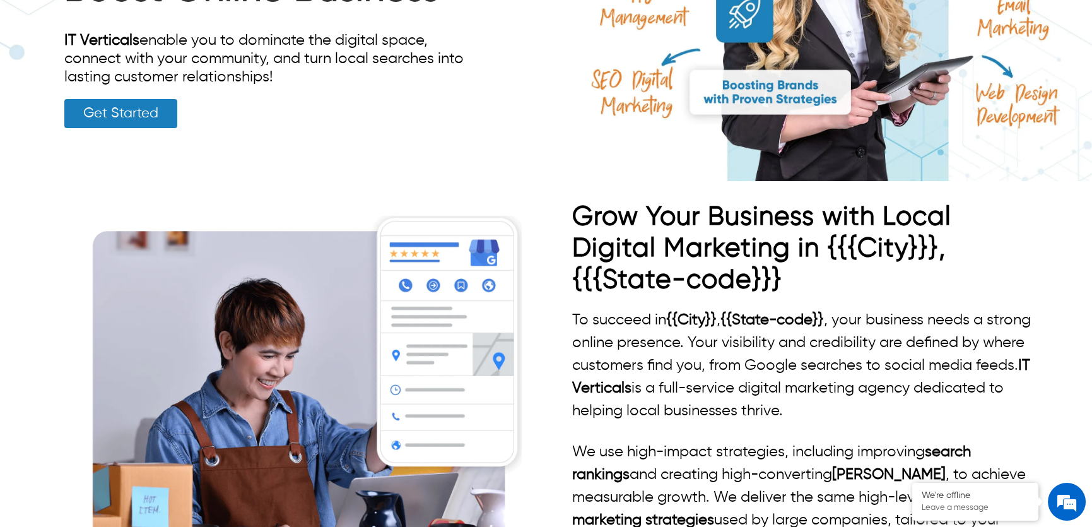
scroll to position [401, 0]
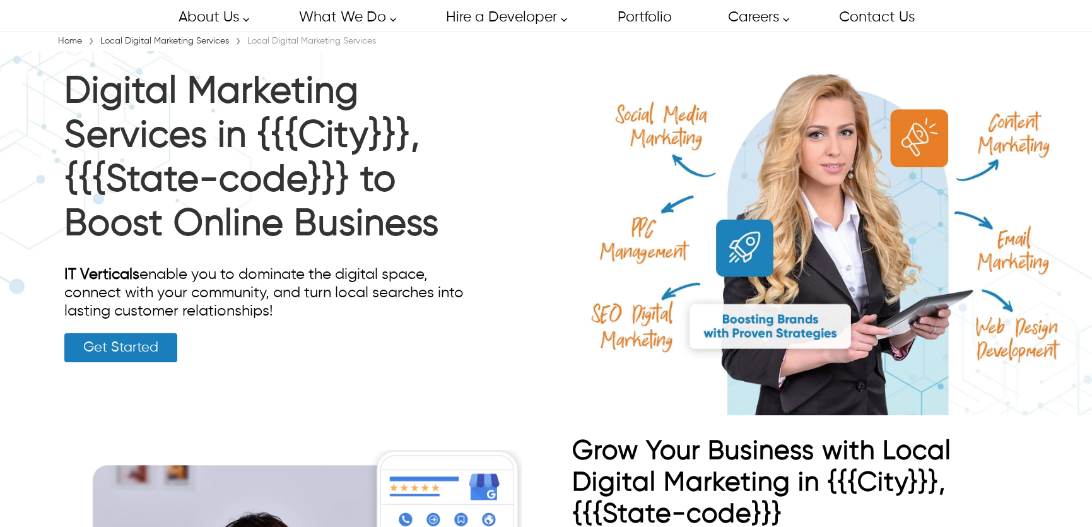
click at [143, 351] on link "Get Started" at bounding box center [120, 347] width 113 height 29
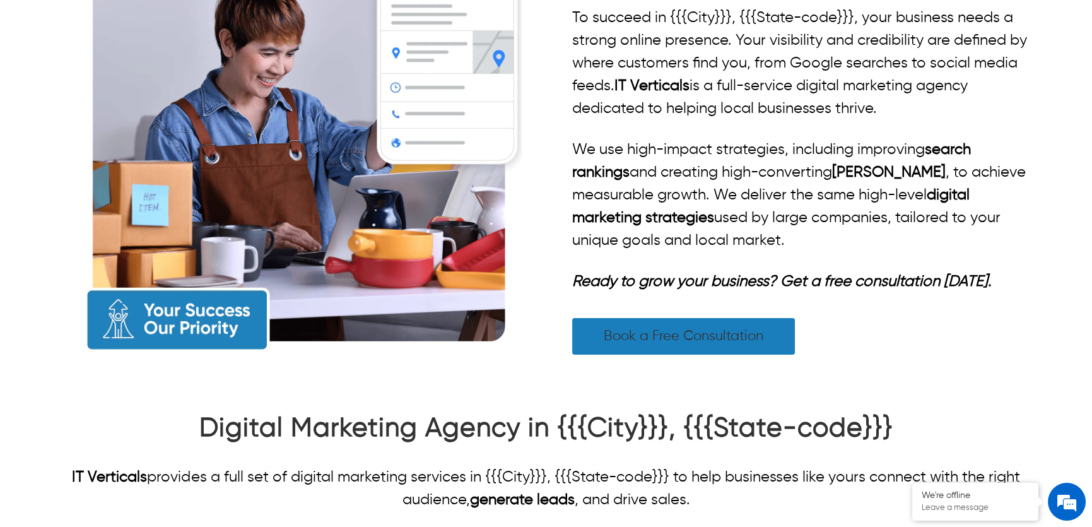
click at [663, 348] on link "Book a Free Consultation" at bounding box center [683, 336] width 223 height 37
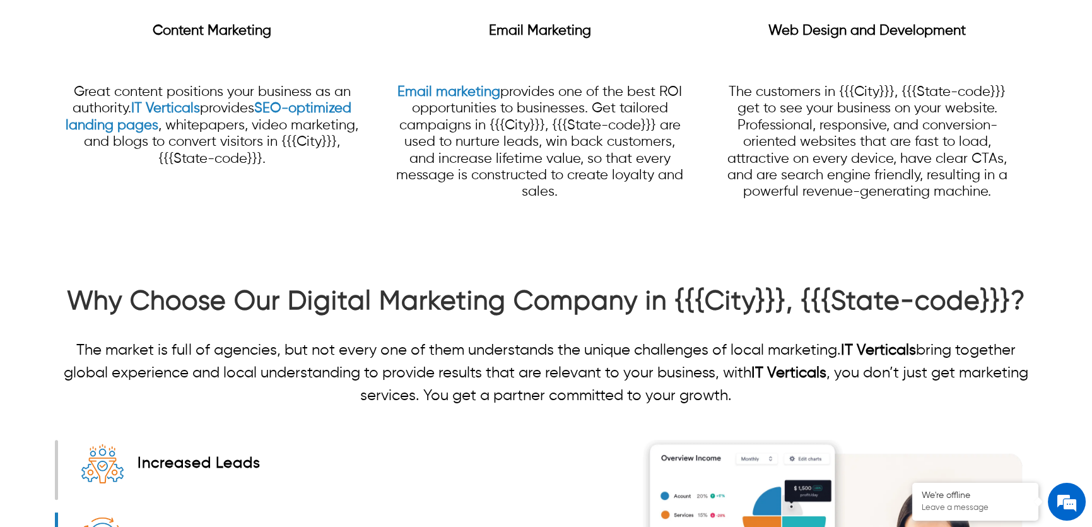
scroll to position [1453, 0]
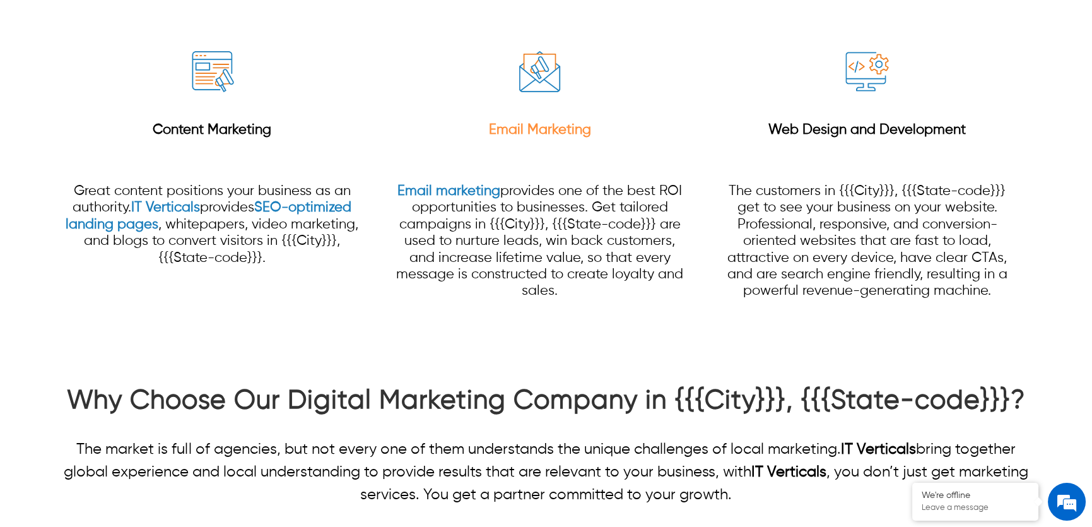
click at [517, 132] on strong "Email Marketing" at bounding box center [539, 130] width 102 height 14
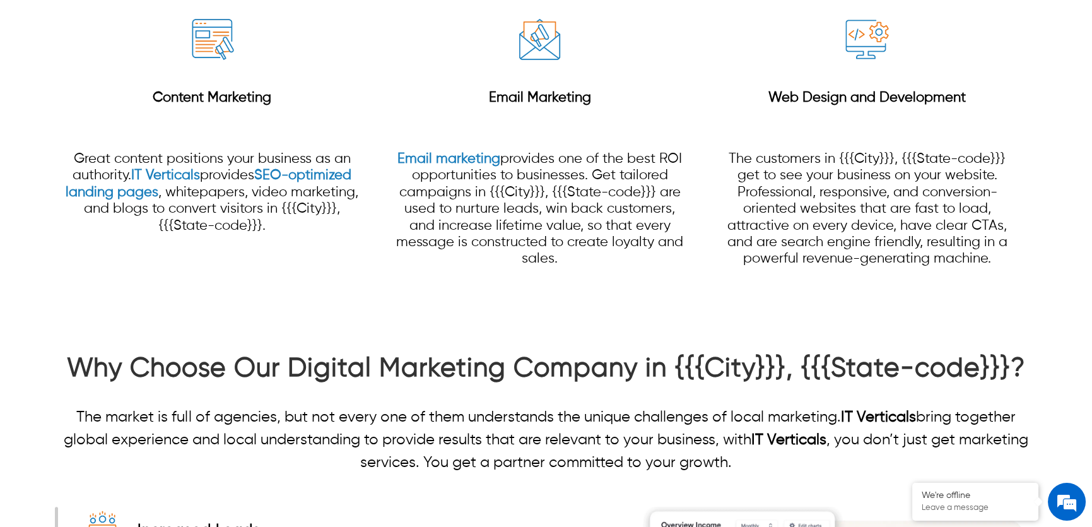
scroll to position [1482, 0]
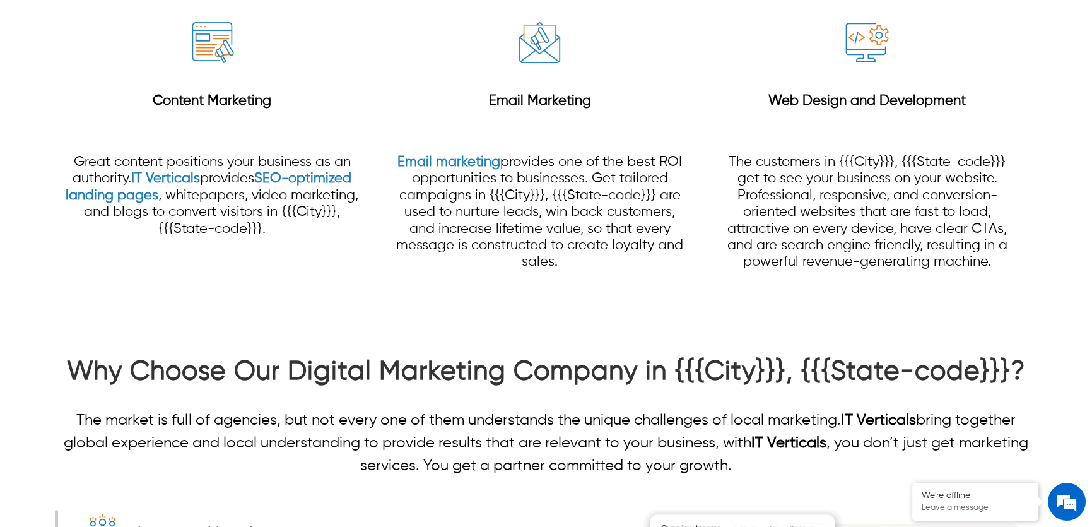
click at [597, 177] on p "Email marketing provides one of the best ROI opportunities to businesses. Get t…" at bounding box center [539, 212] width 295 height 117
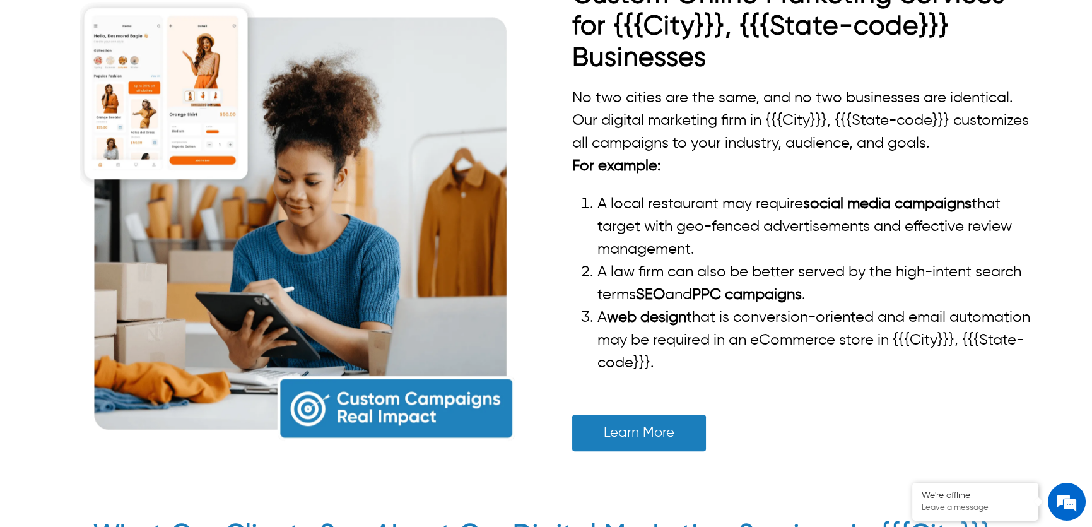
scroll to position [2753, 0]
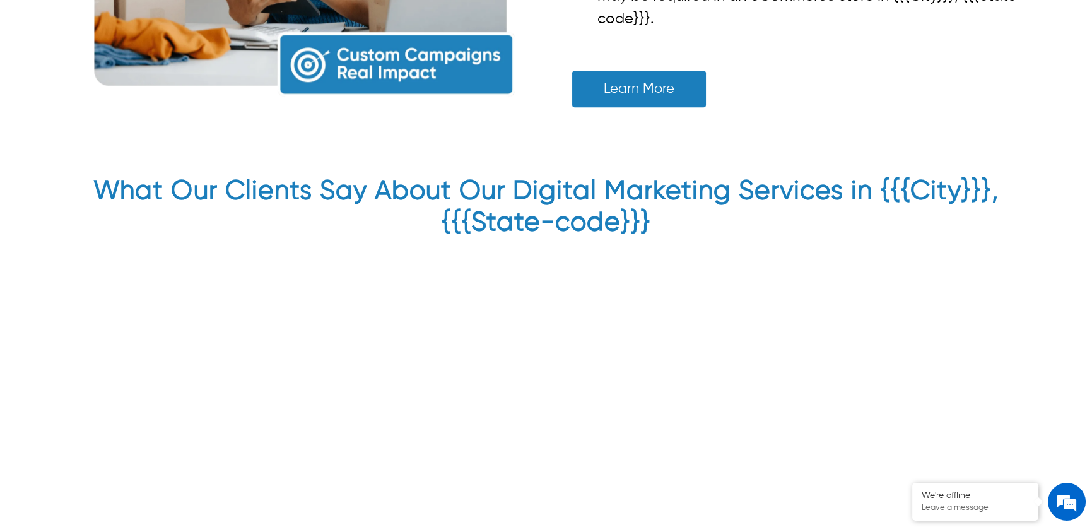
drag, startPoint x: 483, startPoint y: 189, endPoint x: 452, endPoint y: 199, distance: 32.9
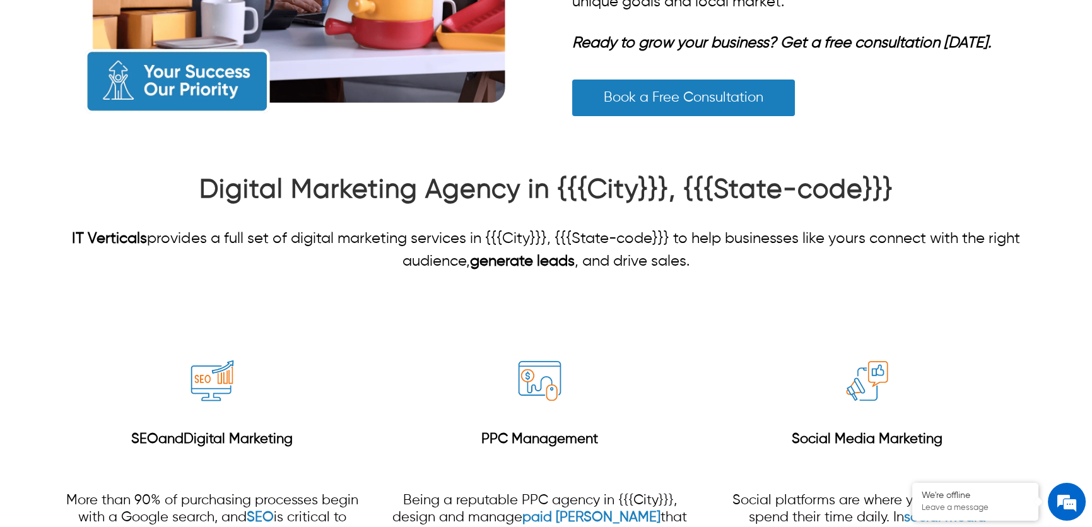
scroll to position [640, 0]
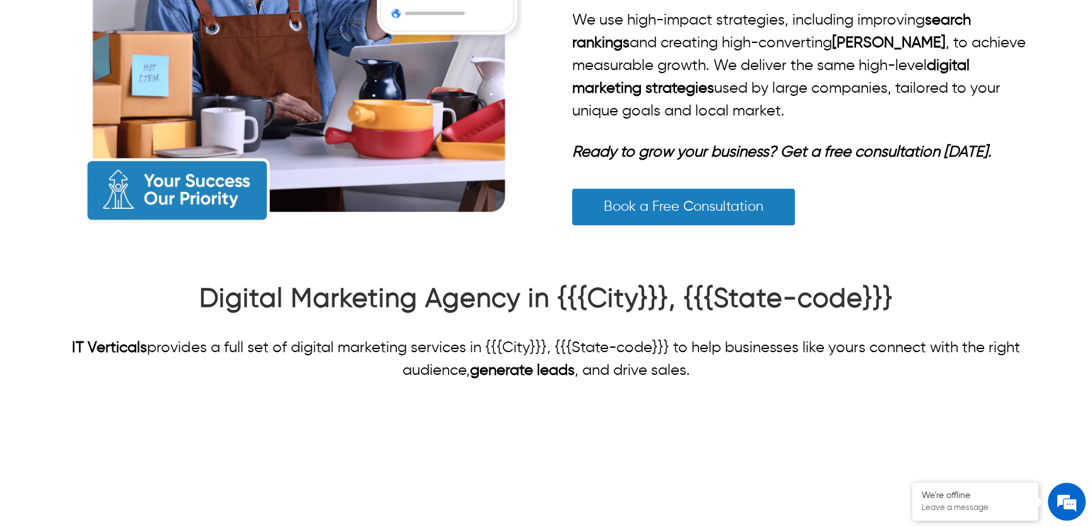
scroll to position [803, 0]
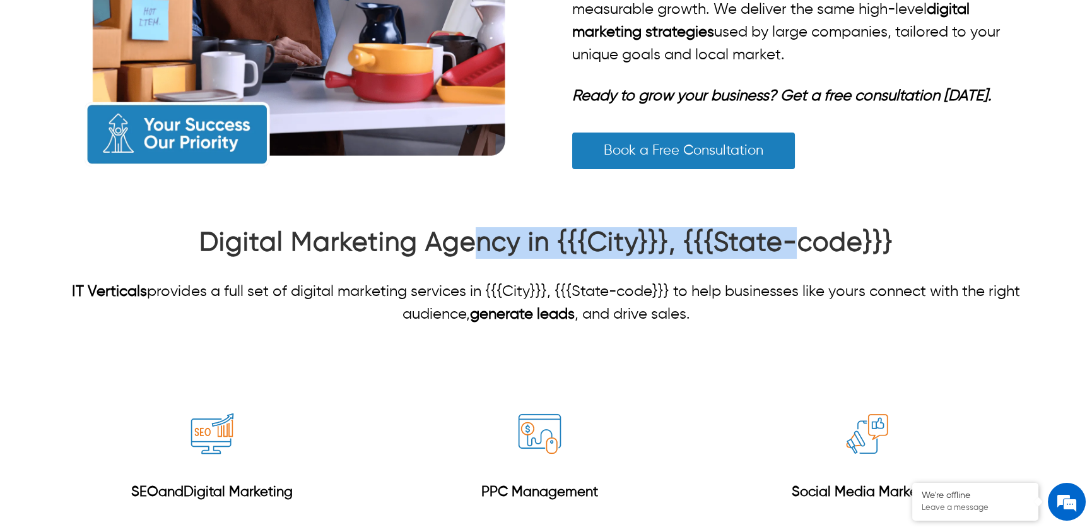
drag, startPoint x: 796, startPoint y: 240, endPoint x: 478, endPoint y: 236, distance: 318.0
click at [478, 236] on strong "Digital Marketing Agency in {{{City}}}, {{{State-code}}}" at bounding box center [546, 243] width 694 height 26
click at [719, 260] on h2 "Digital Marketing Agency in {{{City}}}, {{{State-code}}}" at bounding box center [546, 246] width 983 height 38
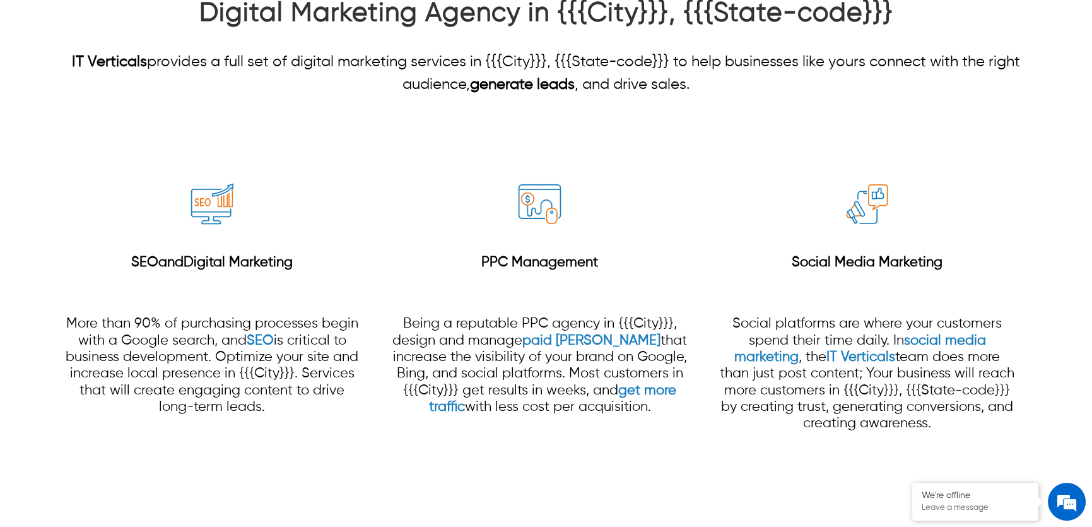
scroll to position [0, 0]
drag, startPoint x: 685, startPoint y: 90, endPoint x: 703, endPoint y: 90, distance: 18.3
click at [688, 90] on p "IT Verticals provides a full set of digital marketing services in {{{City}}}, {…" at bounding box center [546, 72] width 983 height 45
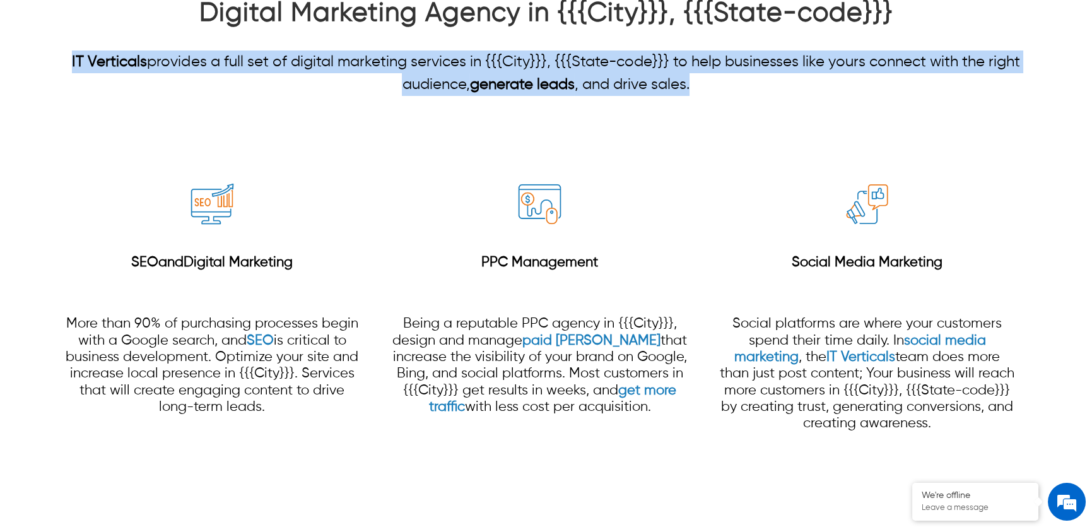
drag, startPoint x: 707, startPoint y: 89, endPoint x: 165, endPoint y: 68, distance: 542.4
click at [69, 55] on p "IT Verticals provides a full set of digital marketing services in {{{City}}}, {…" at bounding box center [546, 72] width 983 height 45
click at [185, 69] on p "IT Verticals provides a full set of digital marketing services in {{{City}}}, {…" at bounding box center [546, 72] width 983 height 45
drag, startPoint x: 699, startPoint y: 84, endPoint x: 108, endPoint y: 68, distance: 591.4
click at [108, 68] on p "IT Verticals provides a full set of digital marketing services in {{{City}}}, {…" at bounding box center [546, 72] width 983 height 45
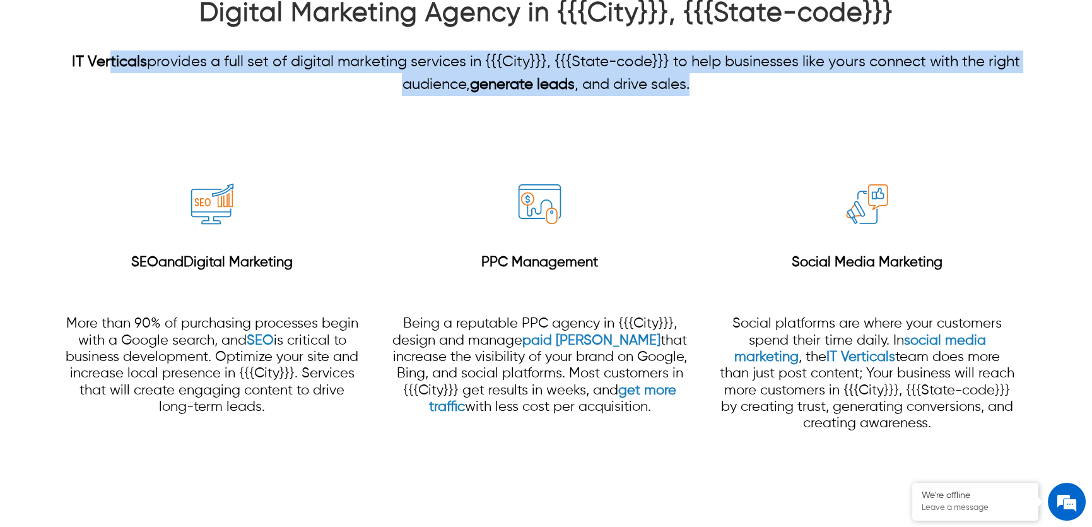
click at [203, 66] on p "IT Verticals provides a full set of digital marketing services in {{{City}}}, {…" at bounding box center [546, 72] width 983 height 45
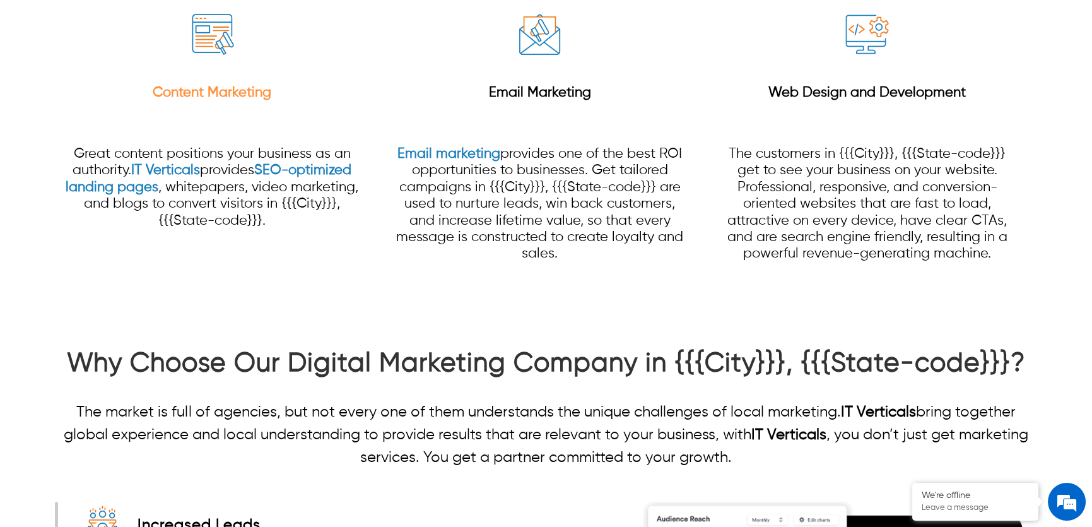
scroll to position [1721, 0]
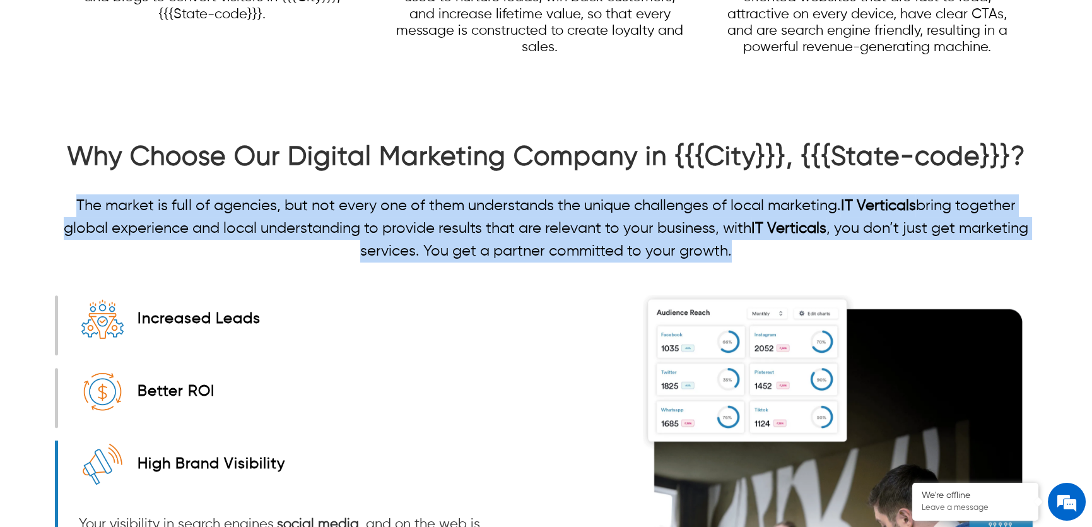
drag, startPoint x: 752, startPoint y: 249, endPoint x: 29, endPoint y: 201, distance: 724.7
click at [29, 201] on div "Why Choose Our Digital Marketing Company in {{{City}}}, {{{State-code}}}? The m…" at bounding box center [546, 201] width 1092 height 121
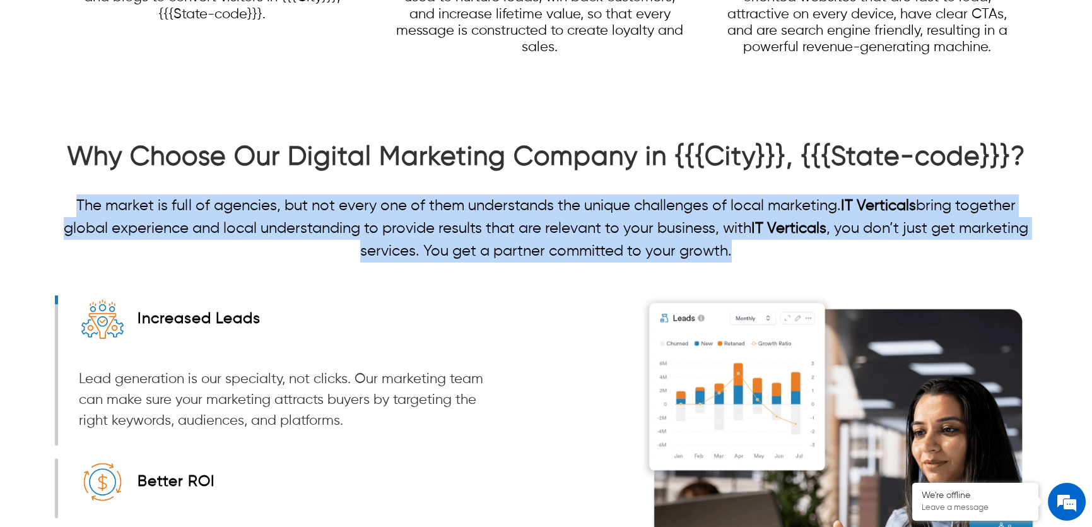
click at [361, 244] on p "The market is full of agencies, but not every one of them understands the uniqu…" at bounding box center [546, 228] width 983 height 68
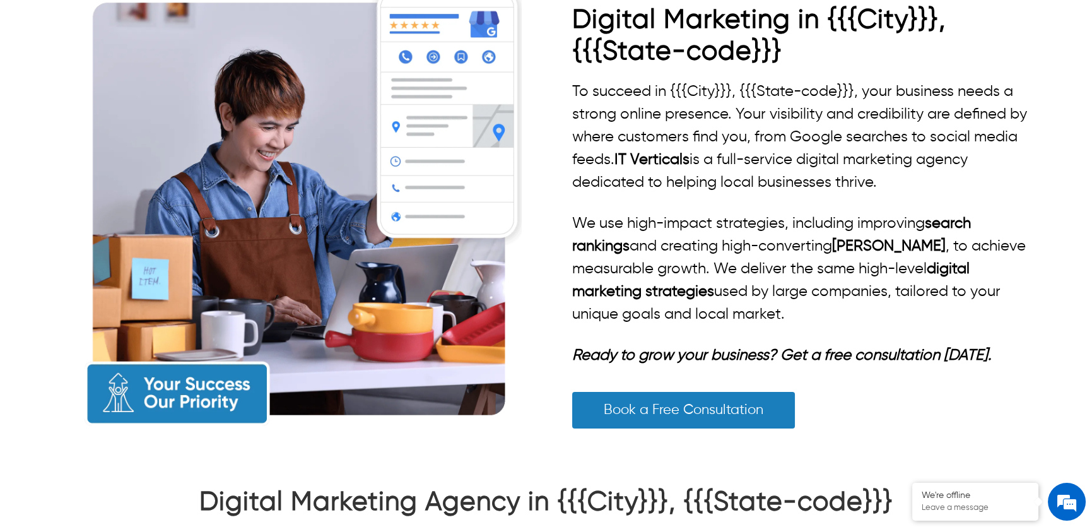
scroll to position [688, 0]
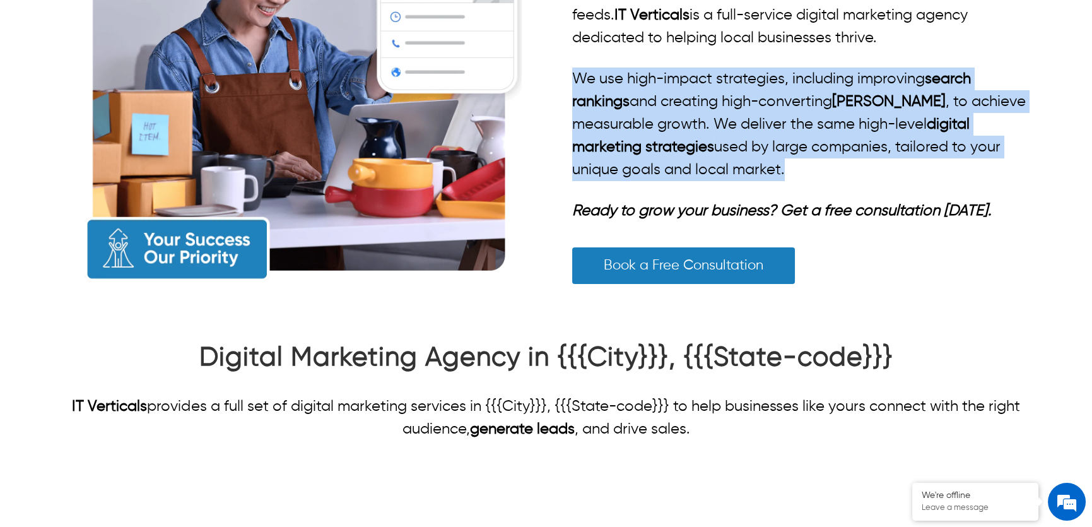
drag, startPoint x: 782, startPoint y: 164, endPoint x: 569, endPoint y: 77, distance: 230.3
click at [569, 77] on div "Grow Your Business with Local Digital Marketing in {{{City}}}, {{{State-code}}}…" at bounding box center [546, 64] width 983 height 492
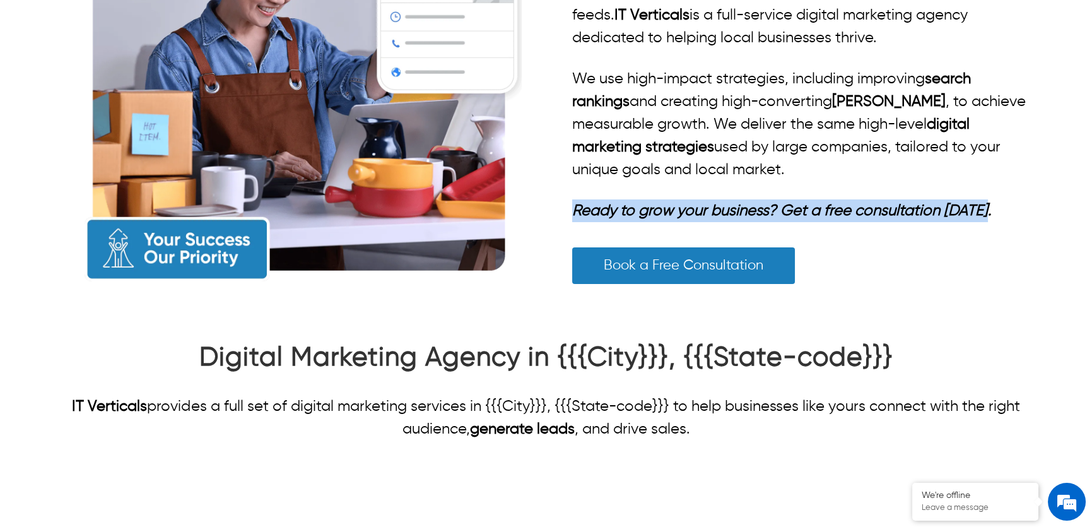
drag, startPoint x: 1002, startPoint y: 206, endPoint x: 556, endPoint y: 206, distance: 446.1
click at [556, 206] on div "Grow Your Business with Local Digital Marketing in {{{City}}}, {{{State-code}}}…" at bounding box center [546, 64] width 983 height 492
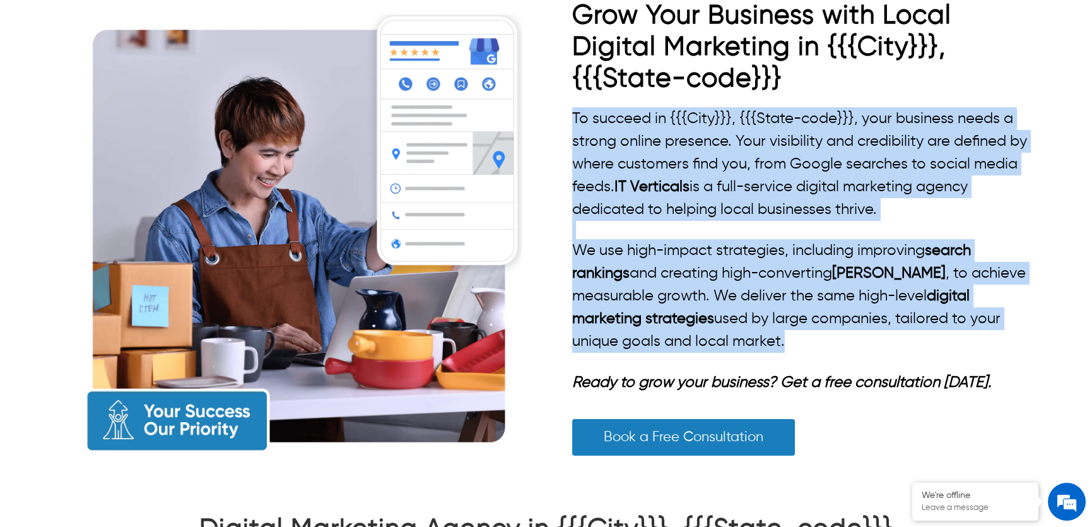
drag, startPoint x: 783, startPoint y: 339, endPoint x: 562, endPoint y: 116, distance: 313.6
click at [562, 116] on div "Grow Your Business with Local Digital Marketing in {{{City}}}, {{{State-code}}}…" at bounding box center [546, 235] width 983 height 492
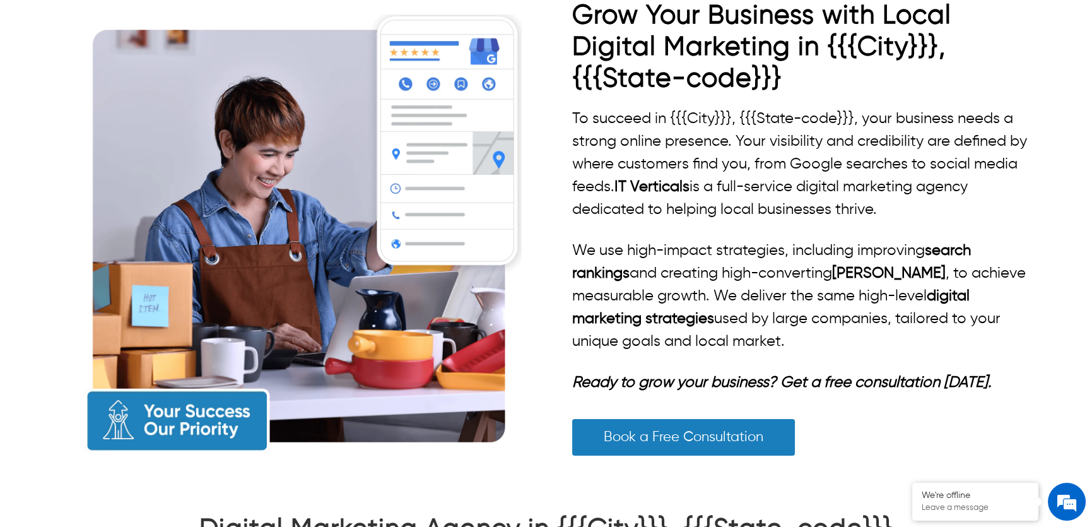
click at [845, 91] on div "Grow Your Business with Local Digital Marketing in {{{City}}}, {{{State-code}}}…" at bounding box center [805, 235] width 466 height 471
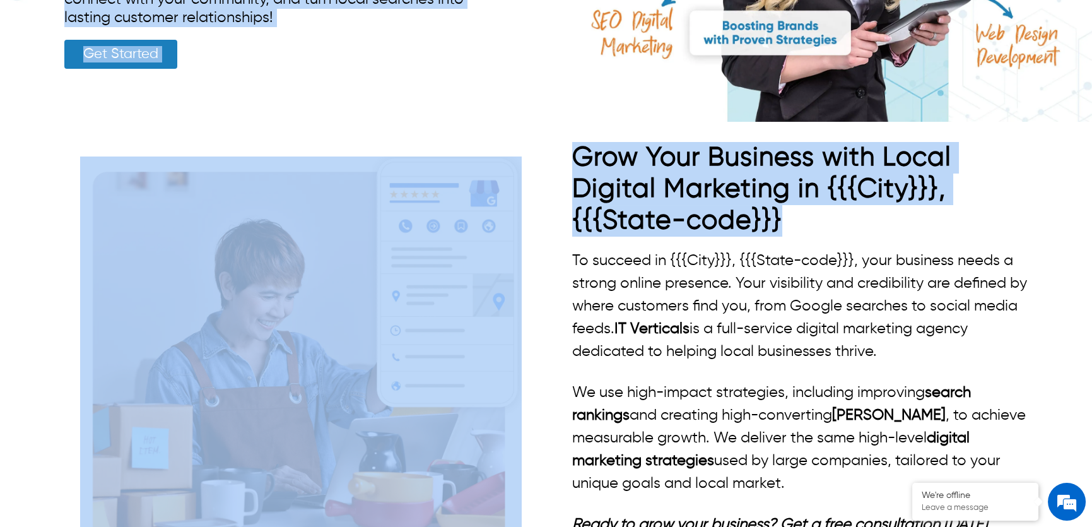
scroll to position [343, 0]
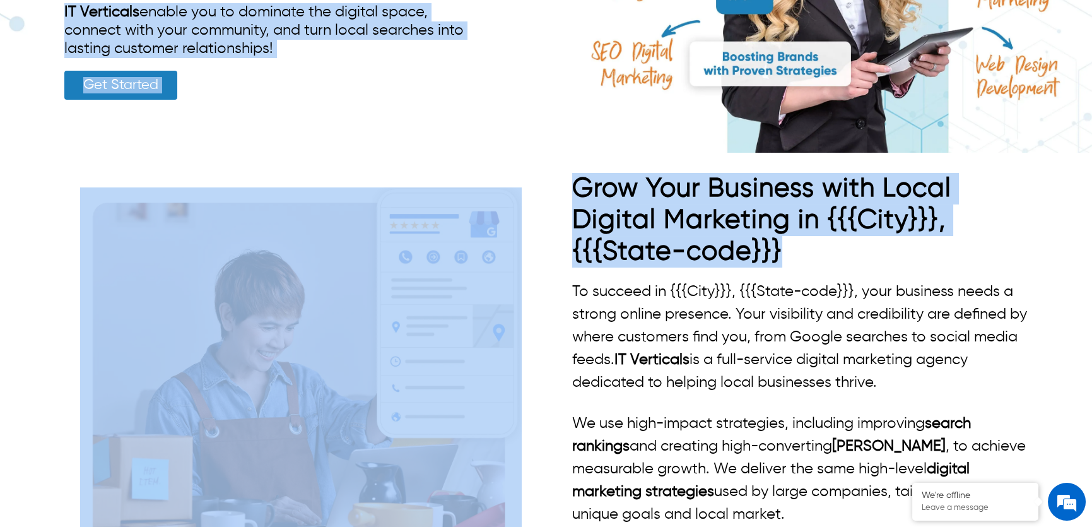
drag, startPoint x: 795, startPoint y: 73, endPoint x: 560, endPoint y: 1, distance: 245.5
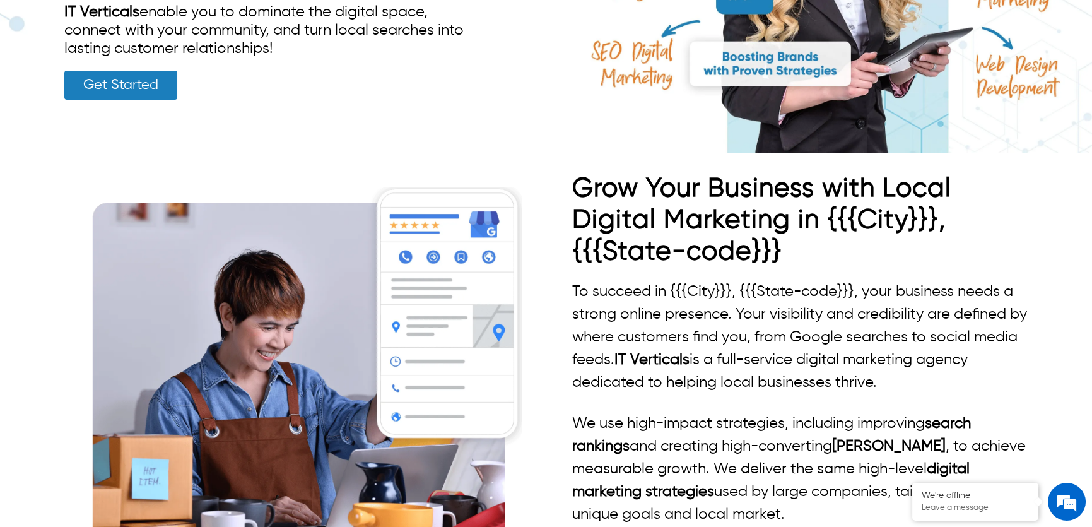
click at [808, 315] on p "To succeed in {{{City}}}, {{{State-code}}}, your business needs a strong online…" at bounding box center [805, 337] width 466 height 114
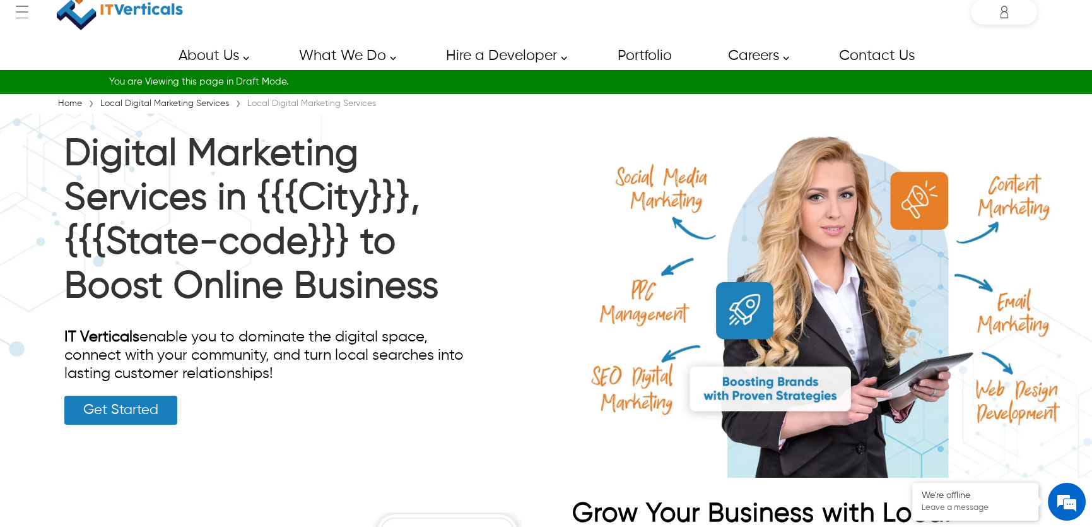
scroll to position [0, 0]
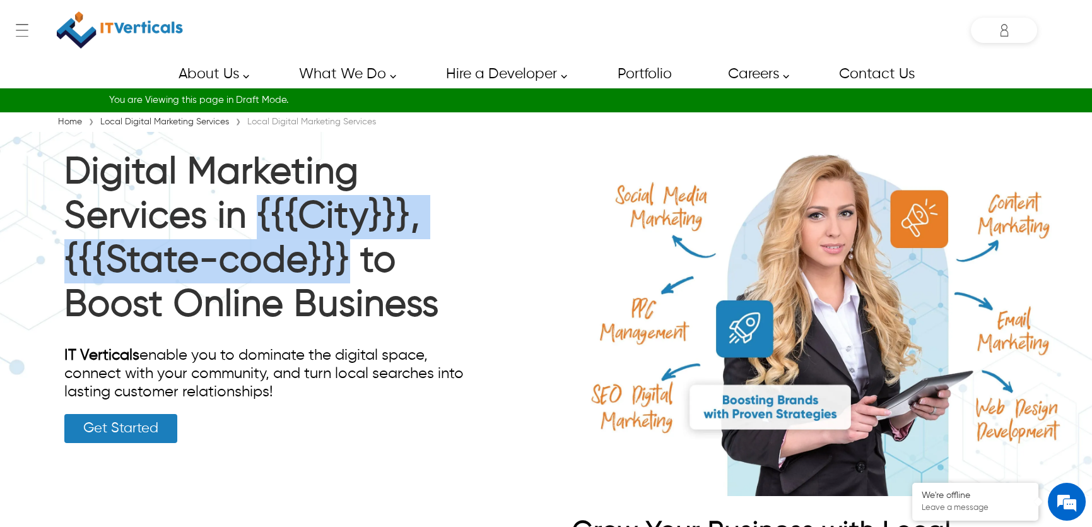
drag, startPoint x: 345, startPoint y: 257, endPoint x: 257, endPoint y: 206, distance: 101.5
click at [257, 206] on h1 "Digital Marketing Services in {{{City}}}, {{{State-code}}} to Boost Online Busi…" at bounding box center [266, 242] width 405 height 183
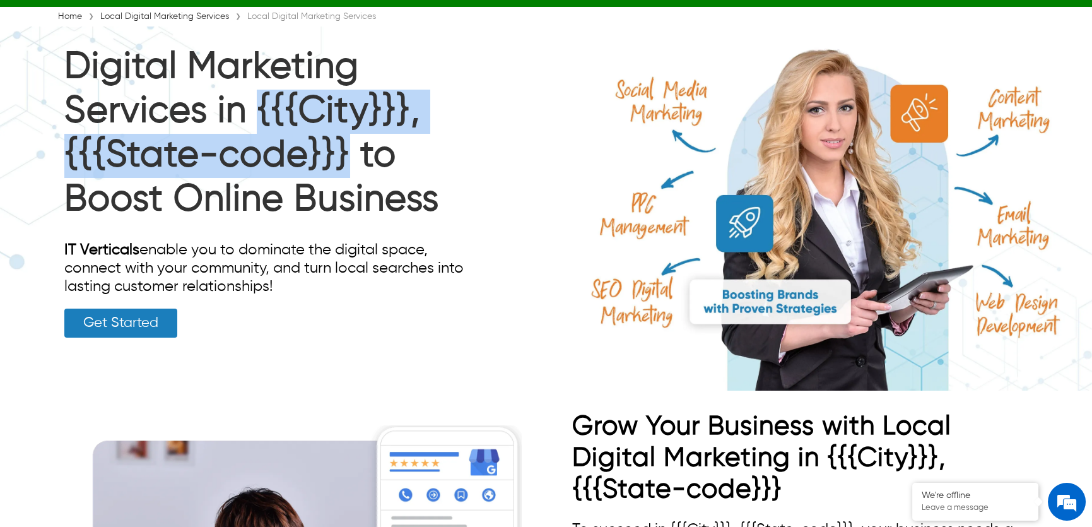
scroll to position [114, 0]
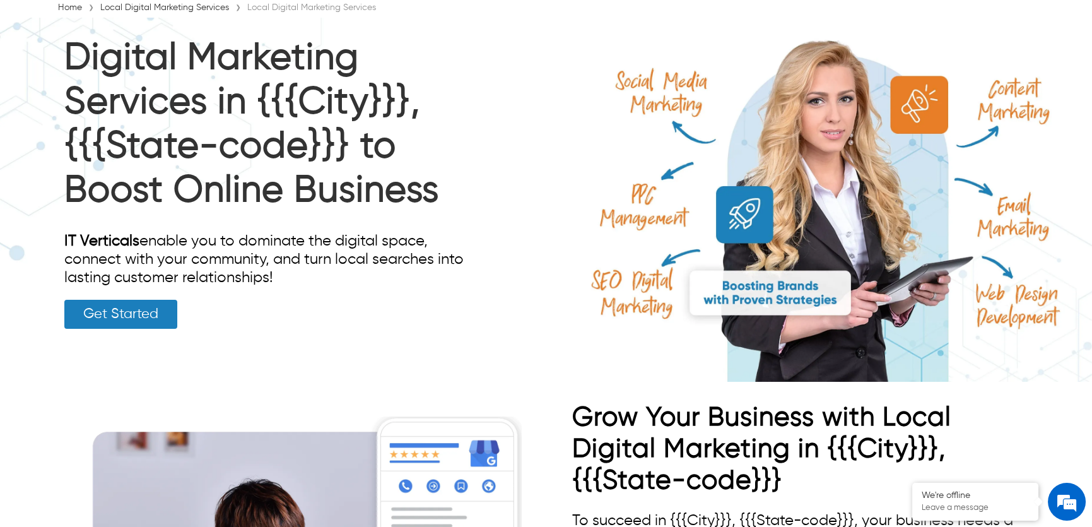
click at [271, 285] on div "IT Verticals enable you to dominate the digital space, connect with your commun…" at bounding box center [266, 259] width 405 height 55
drag, startPoint x: 275, startPoint y: 283, endPoint x: 101, endPoint y: 68, distance: 277.3
click at [22, 49] on div "Digital Marketing Services in {{{City}}}, {{{State-code}}} to Boost Online Busi…" at bounding box center [546, 200] width 1092 height 364
click at [101, 68] on h1 "Digital Marketing Services in {{{City}}}, {{{State-code}}} to Boost Online Busi…" at bounding box center [266, 128] width 405 height 183
drag, startPoint x: 274, startPoint y: 280, endPoint x: 84, endPoint y: 94, distance: 266.4
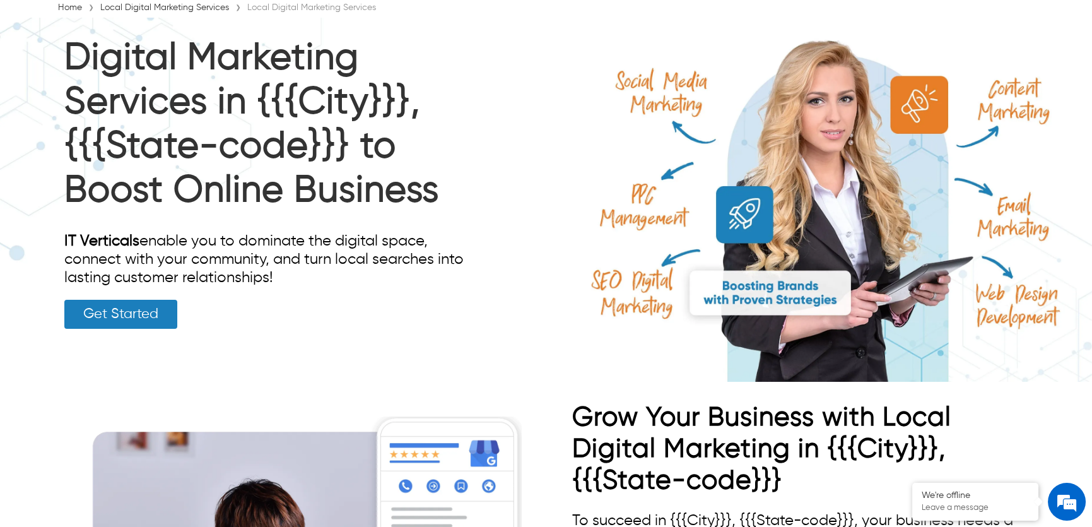
click at [84, 94] on div "Digital Marketing Services in {{{City}}}, {{{State-code}}} to Boost Online Busi…" at bounding box center [266, 183] width 405 height 292
click at [515, 134] on img at bounding box center [546, 200] width 1092 height 364
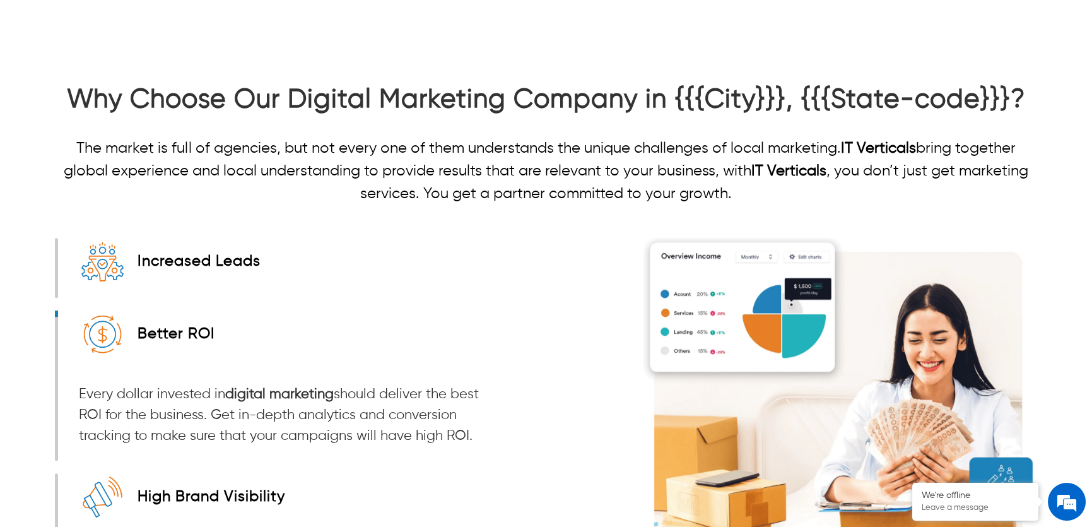
scroll to position [2007, 0]
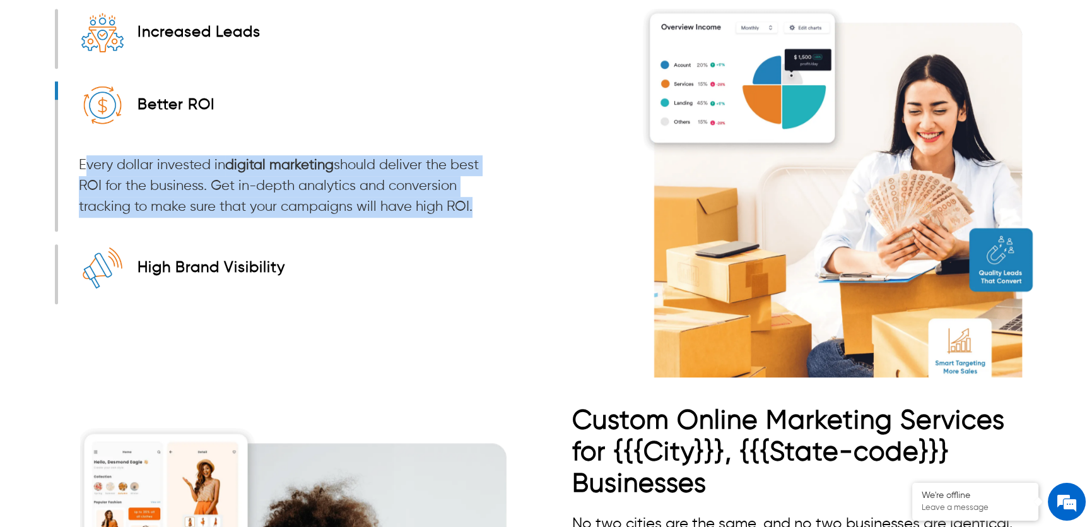
drag, startPoint x: 467, startPoint y: 205, endPoint x: 83, endPoint y: 172, distance: 385.7
click at [83, 172] on p "Every dollar invested in digital marketing should deliver the best ROI for the …" at bounding box center [288, 186] width 418 height 62
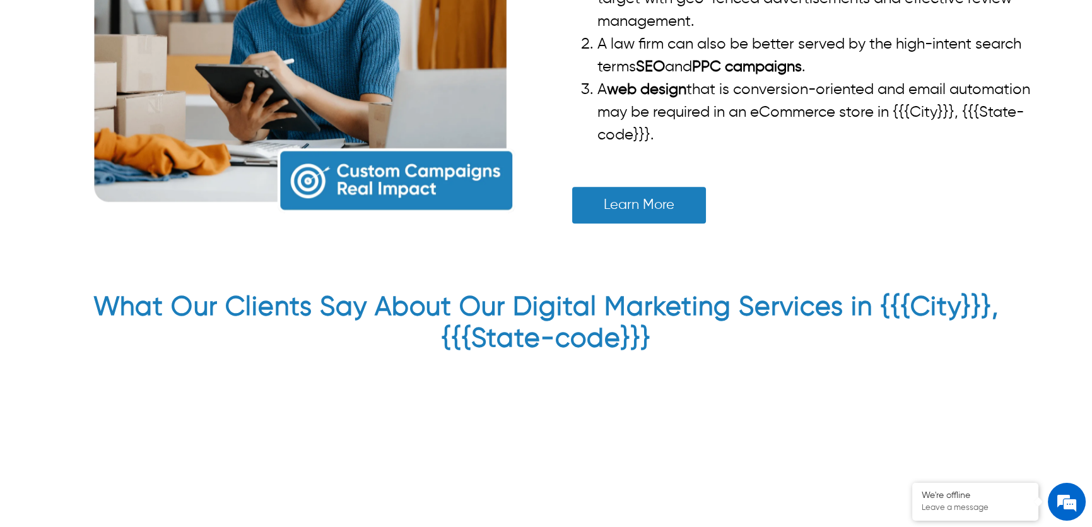
scroll to position [2548, 0]
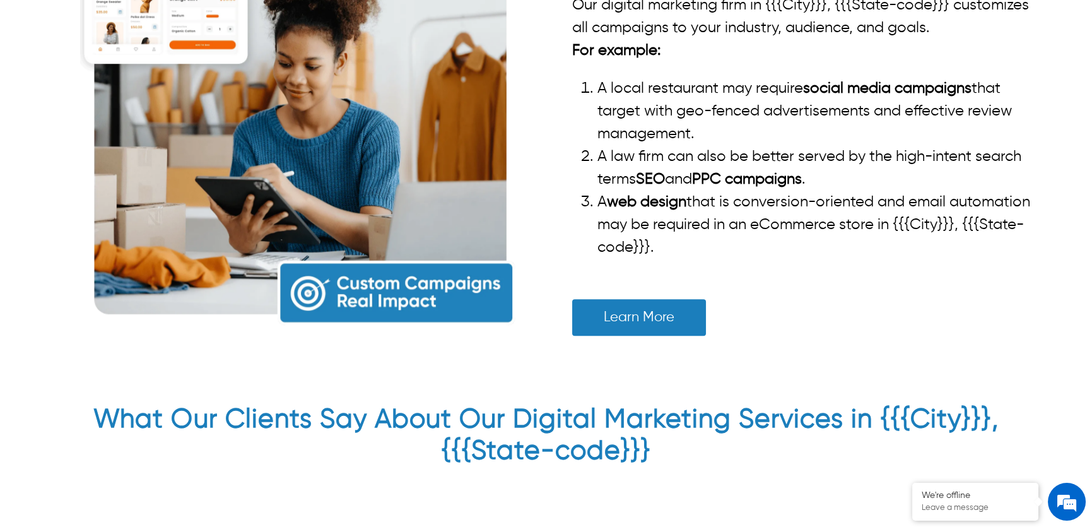
click at [444, 155] on img at bounding box center [301, 107] width 442 height 442
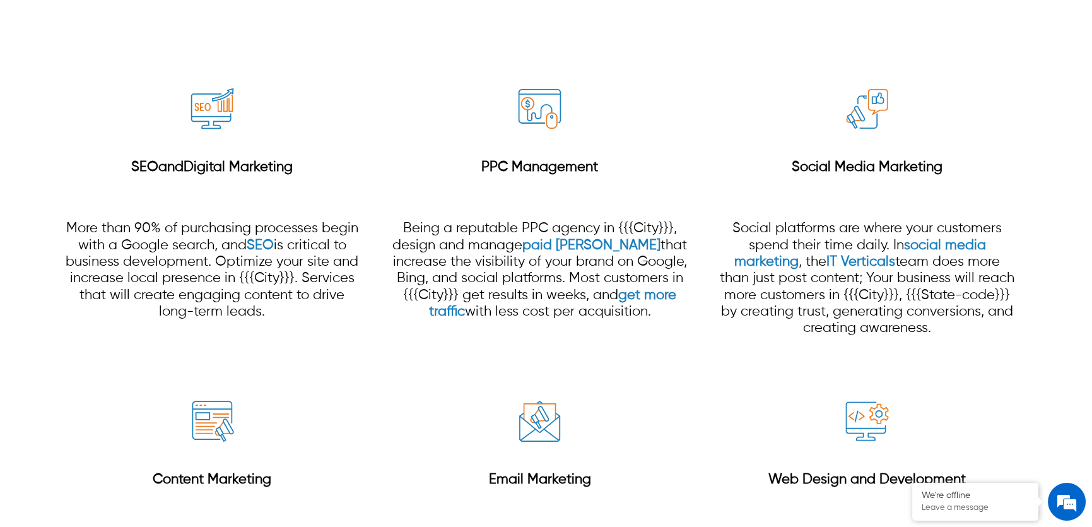
scroll to position [898, 0]
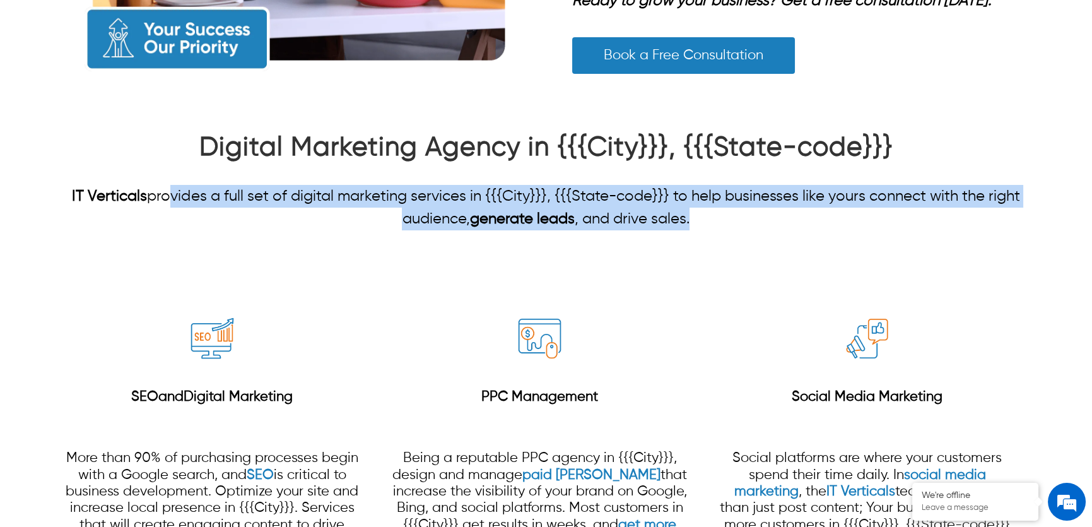
drag, startPoint x: 700, startPoint y: 218, endPoint x: 167, endPoint y: 196, distance: 533.6
click at [167, 196] on p "IT Verticals provides a full set of digital marketing services in {{{City}}}, {…" at bounding box center [546, 207] width 983 height 45
click at [171, 196] on p "IT Verticals provides a full set of digital marketing services in {{{City}}}, {…" at bounding box center [546, 207] width 983 height 45
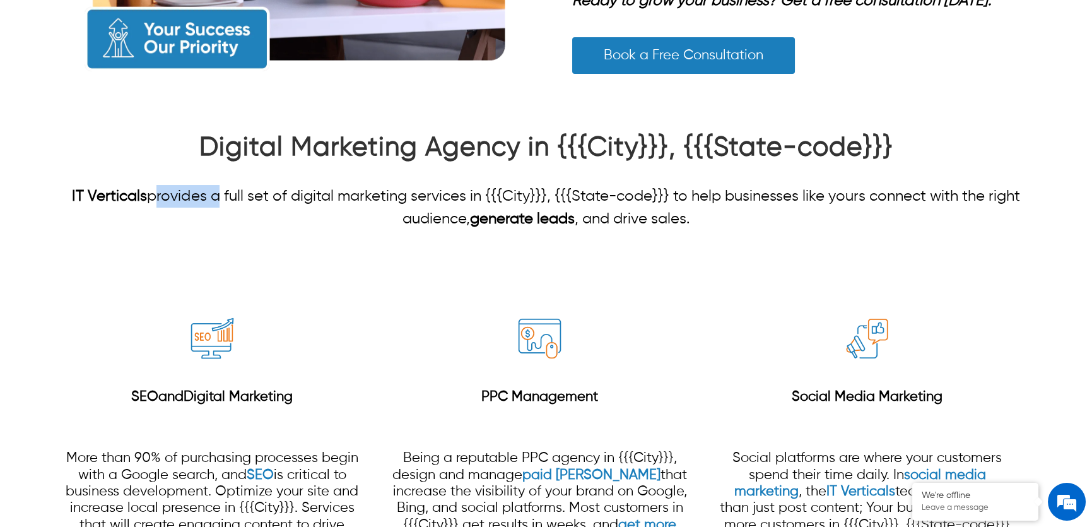
click at [171, 196] on p "IT Verticals provides a full set of digital marketing services in {{{City}}}, {…" at bounding box center [546, 207] width 983 height 45
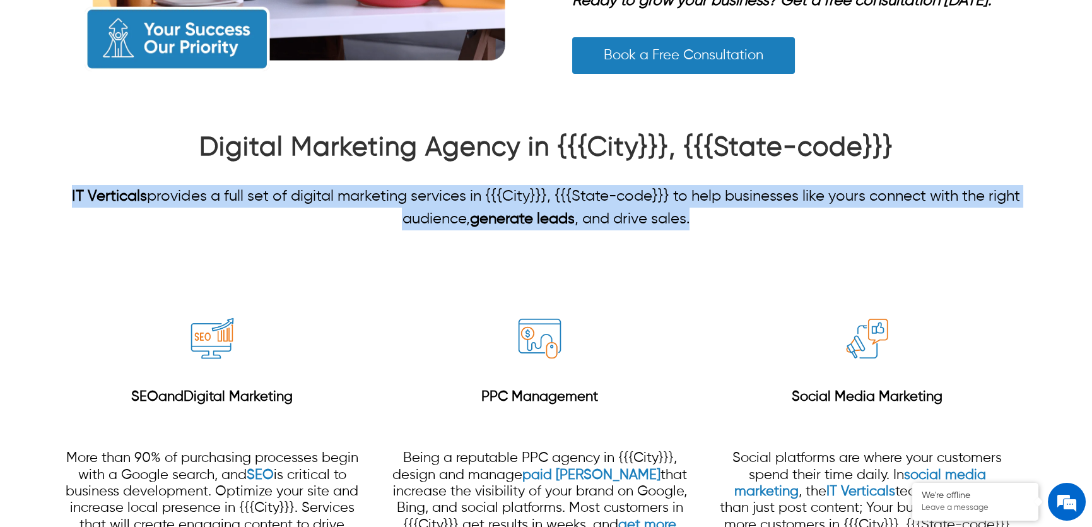
click at [171, 196] on p "IT Verticals provides a full set of digital marketing services in {{{City}}}, {…" at bounding box center [546, 207] width 983 height 45
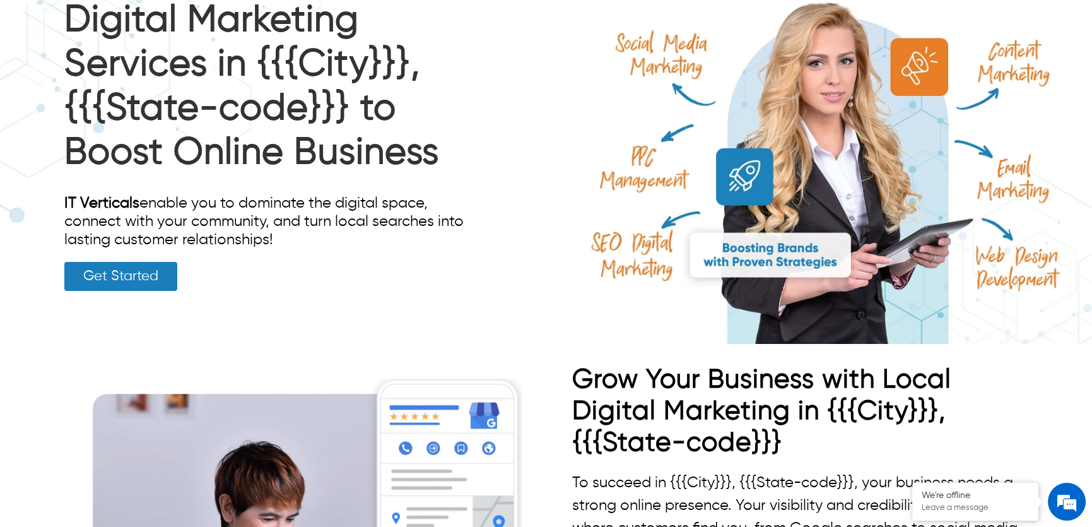
scroll to position [0, 0]
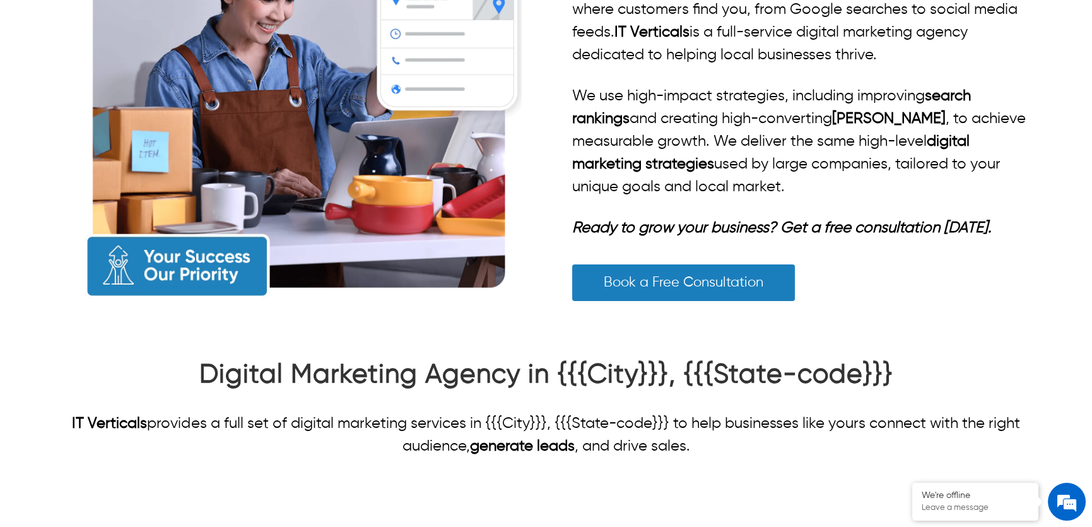
scroll to position [934, 0]
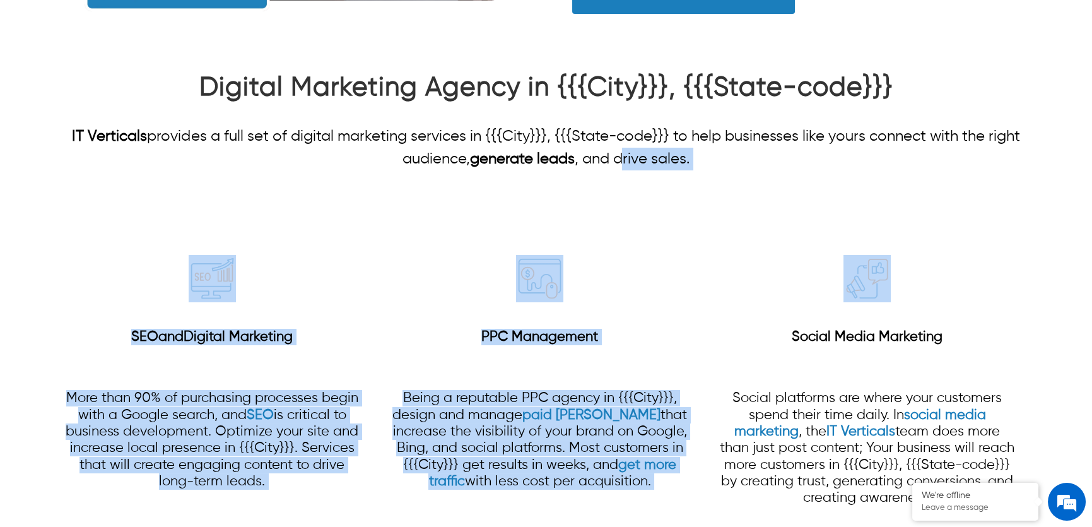
drag, startPoint x: 731, startPoint y: 177, endPoint x: 624, endPoint y: 170, distance: 106.8
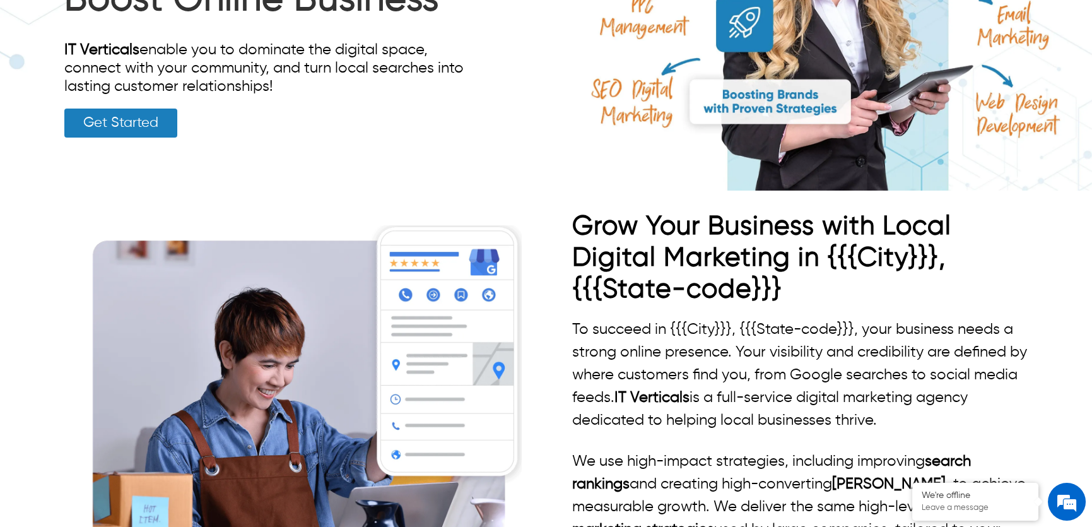
scroll to position [0, 0]
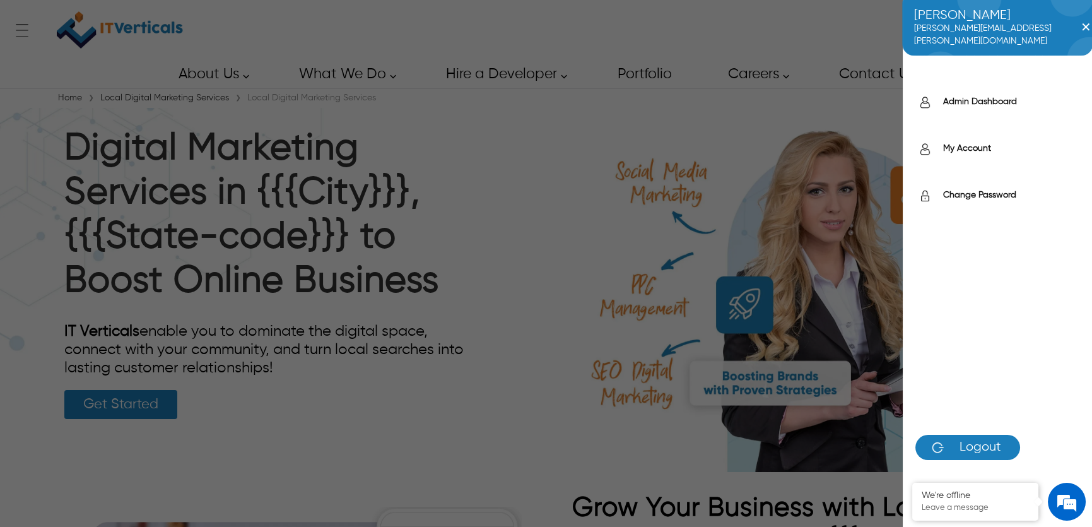
click at [1003, 32] on icon at bounding box center [1004, 30] width 25 height 25
click at [974, 102] on label "Admin Dashboard" at bounding box center [1011, 101] width 136 height 13
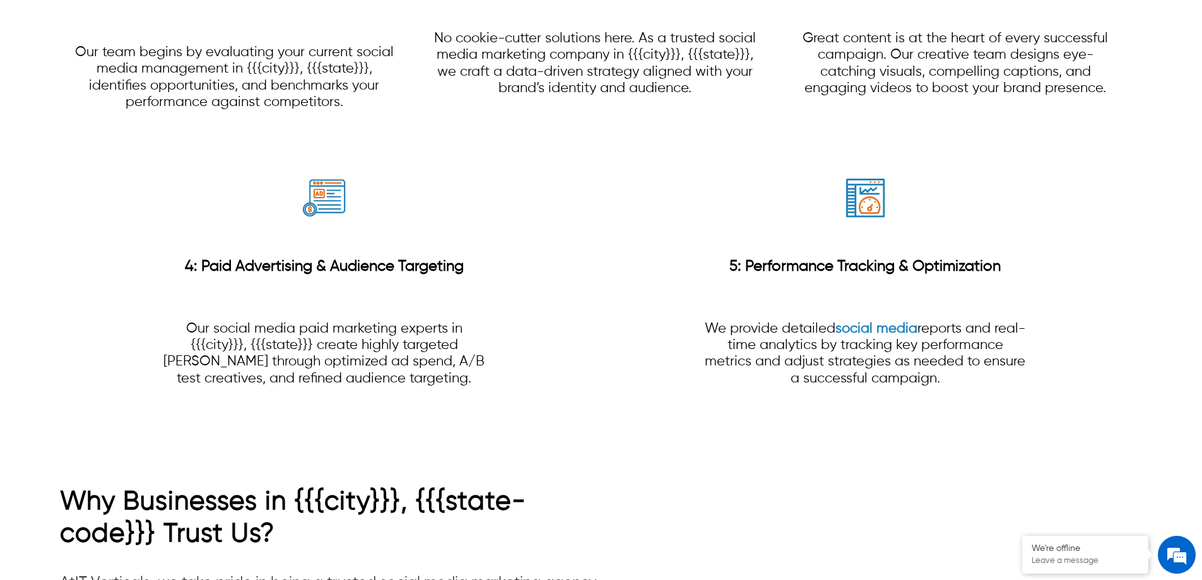
scroll to position [2622, 0]
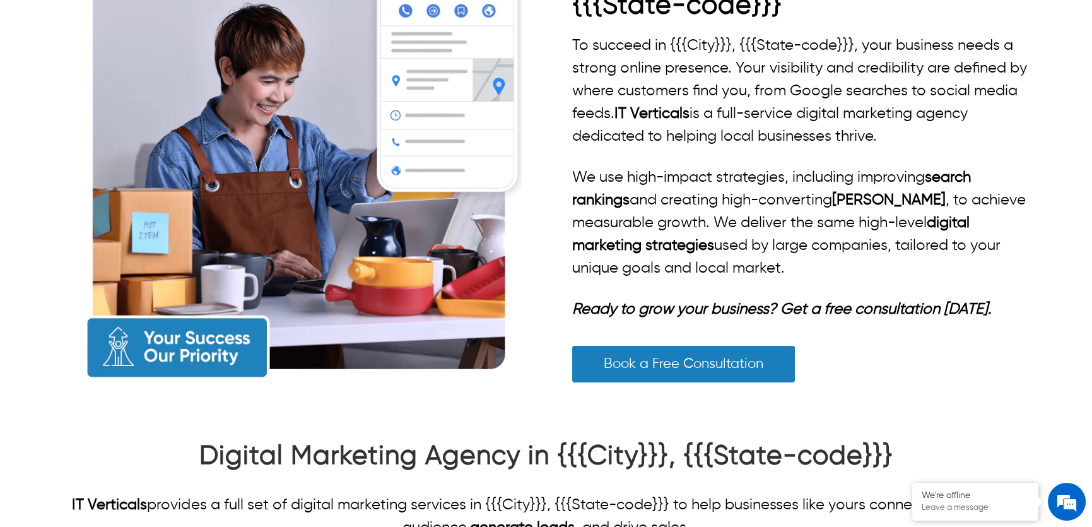
scroll to position [631, 0]
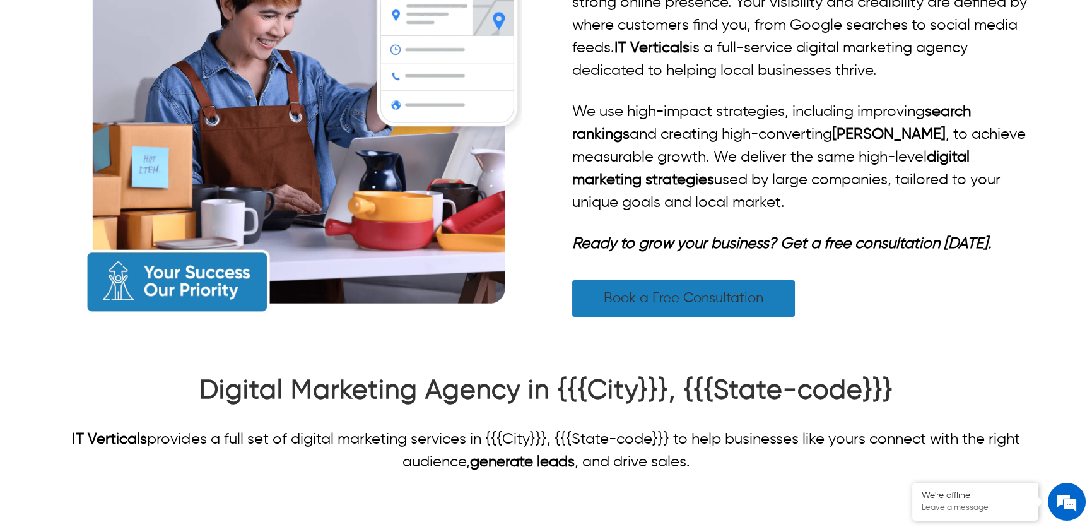
click at [664, 303] on link "Book a Free Consultation" at bounding box center [683, 298] width 223 height 37
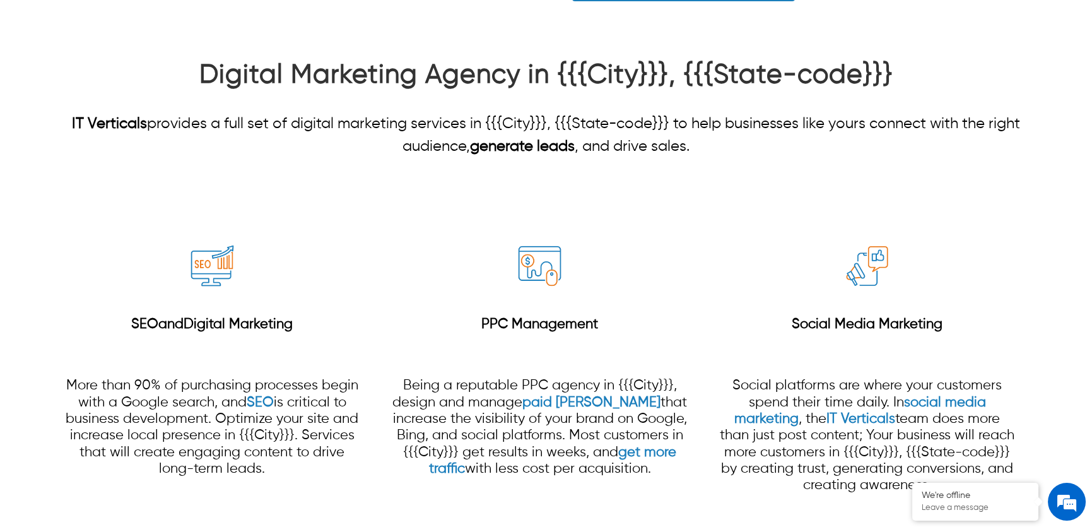
scroll to position [841, 0]
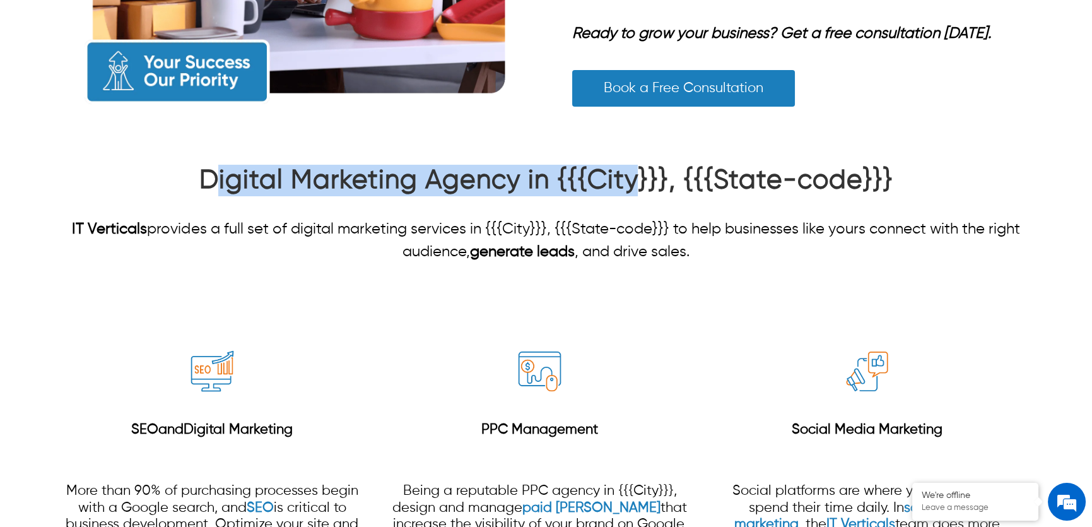
drag, startPoint x: 221, startPoint y: 182, endPoint x: 641, endPoint y: 178, distance: 420.2
click at [641, 178] on strong "Digital Marketing Agency in {{{City}}}, {{{State-code}}}" at bounding box center [546, 180] width 694 height 26
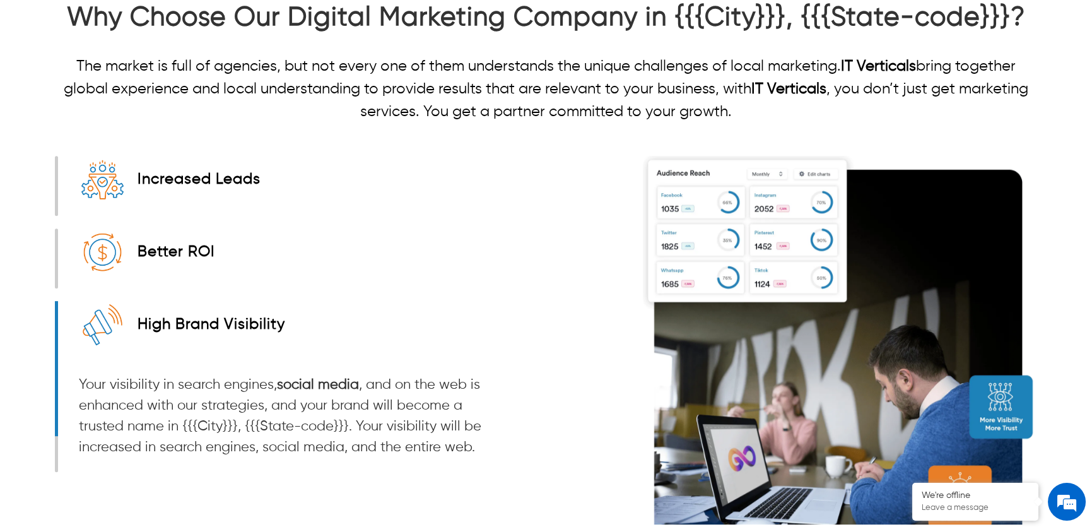
scroll to position [1816, 0]
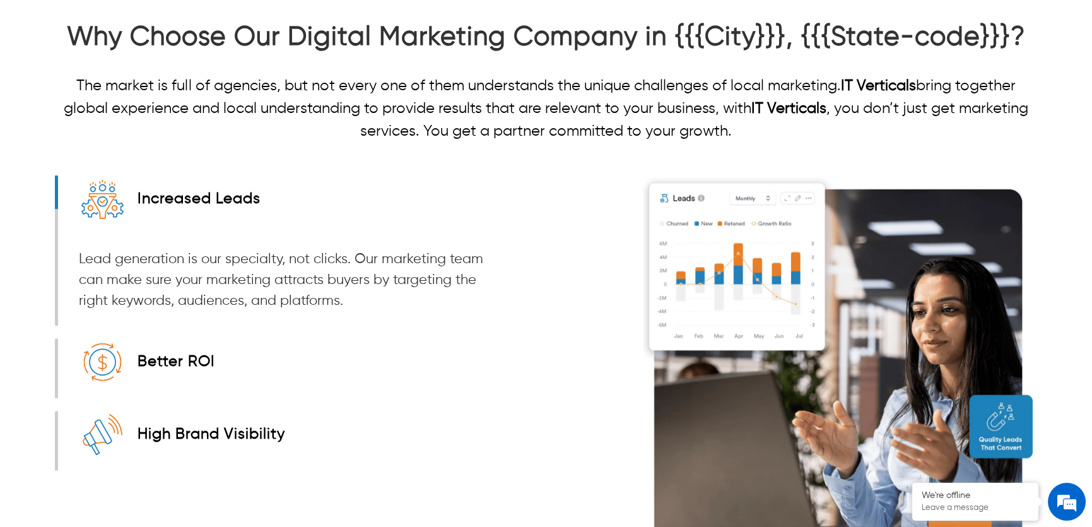
click at [59, 356] on div "Better ROI Every dollar invested in digital marketing should deliver the best R…" at bounding box center [277, 368] width 439 height 60
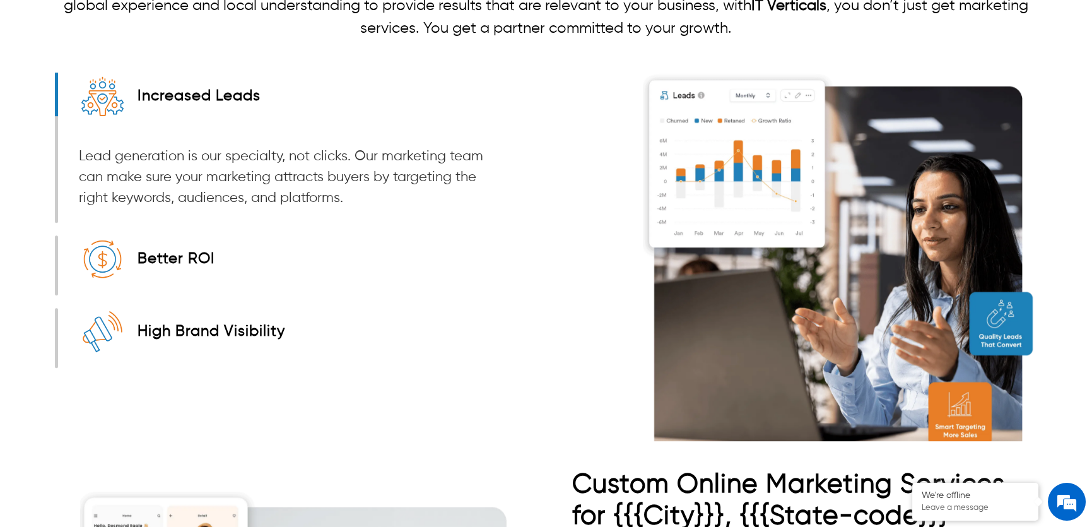
scroll to position [1931, 0]
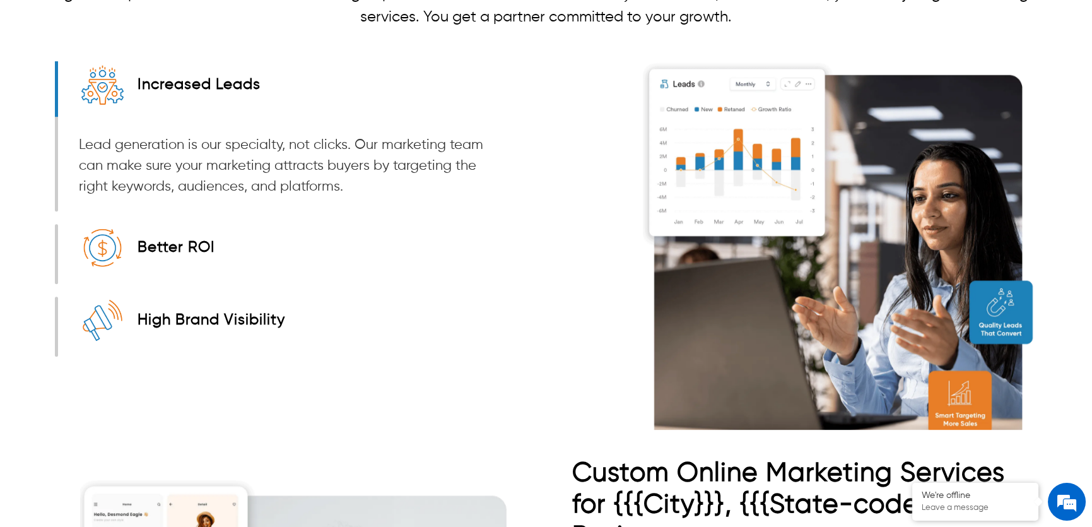
click at [117, 250] on img at bounding box center [102, 247] width 47 height 47
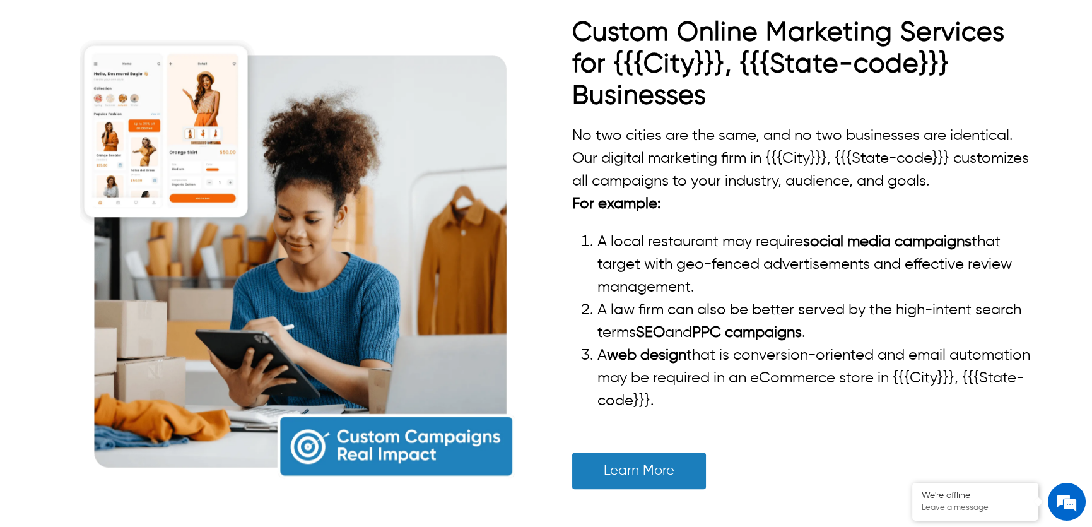
scroll to position [2428, 0]
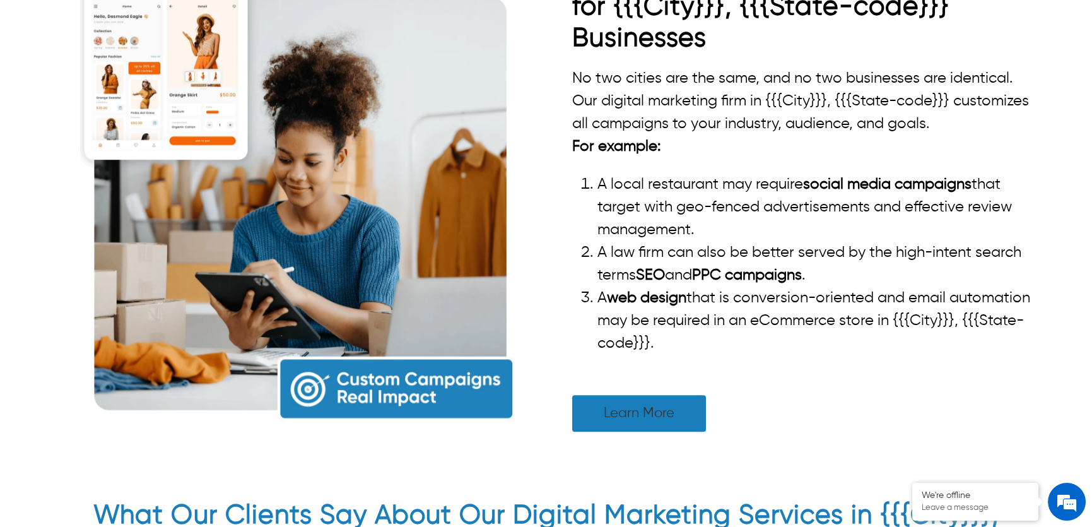
click at [630, 417] on link "Learn More" at bounding box center [639, 413] width 134 height 37
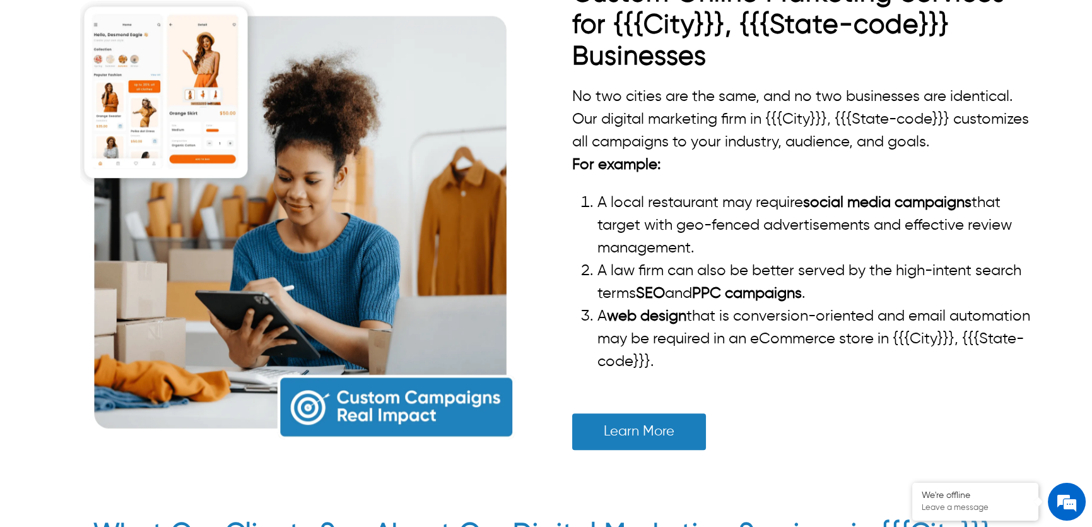
scroll to position [2372, 0]
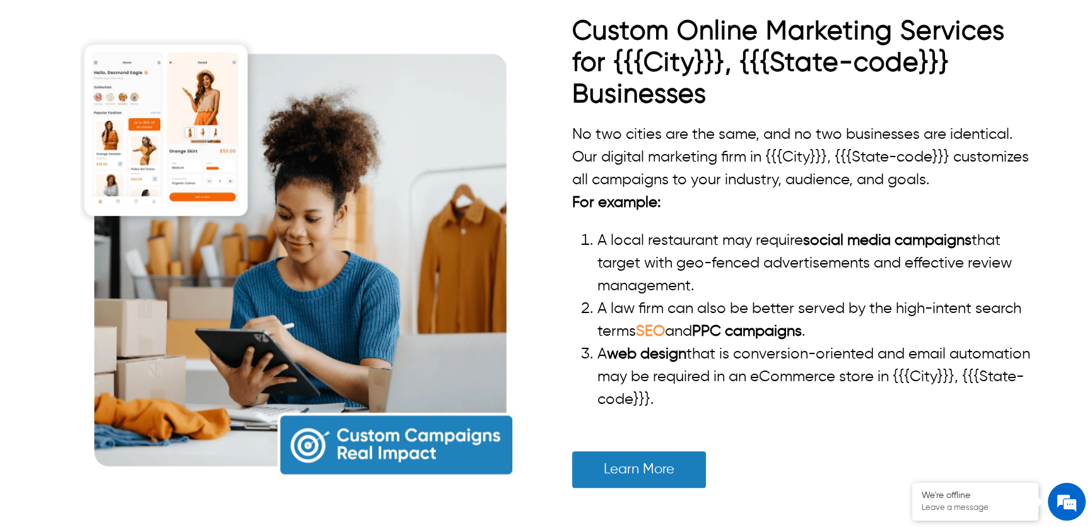
click at [643, 329] on link "SEO" at bounding box center [650, 331] width 29 height 15
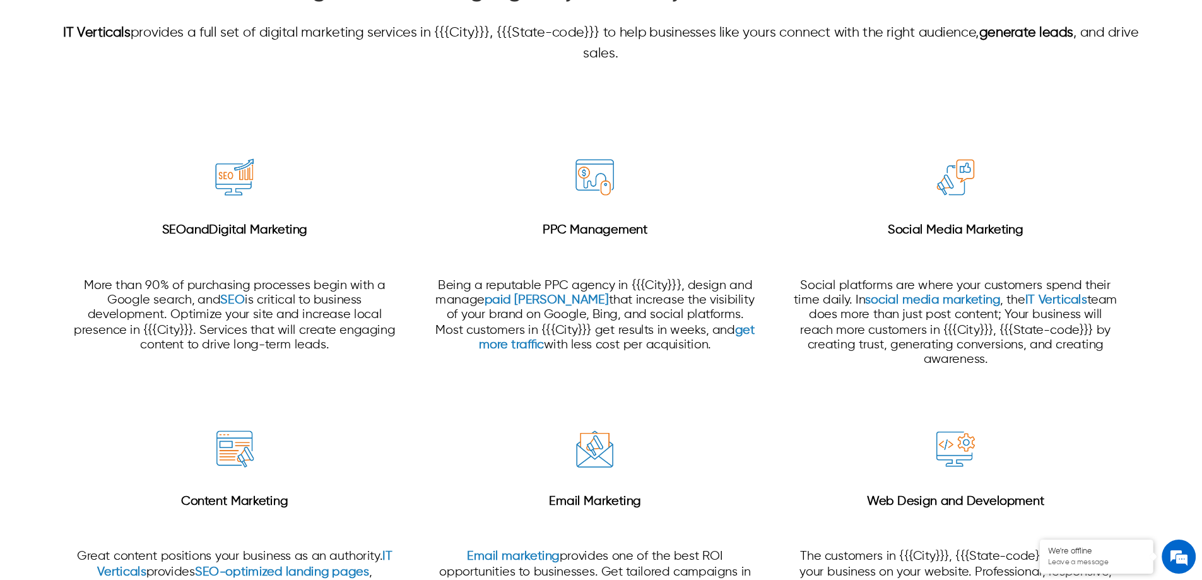
scroll to position [1199, 0]
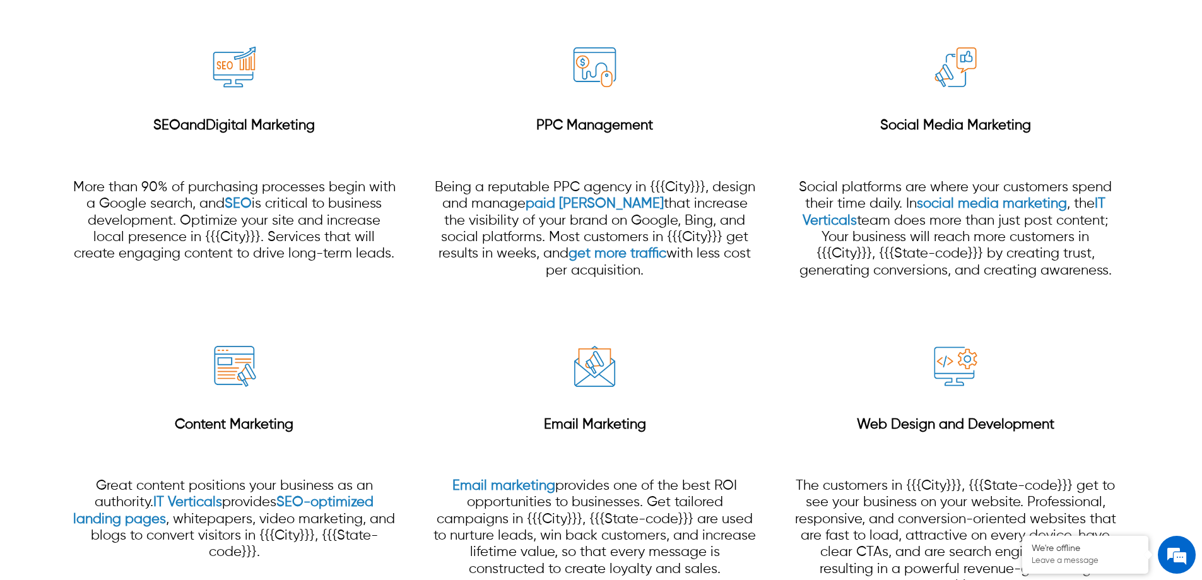
click at [730, 348] on div "Email Marketing Email marketing provides one of the best ROI opportunities to b…" at bounding box center [594, 474] width 324 height 263
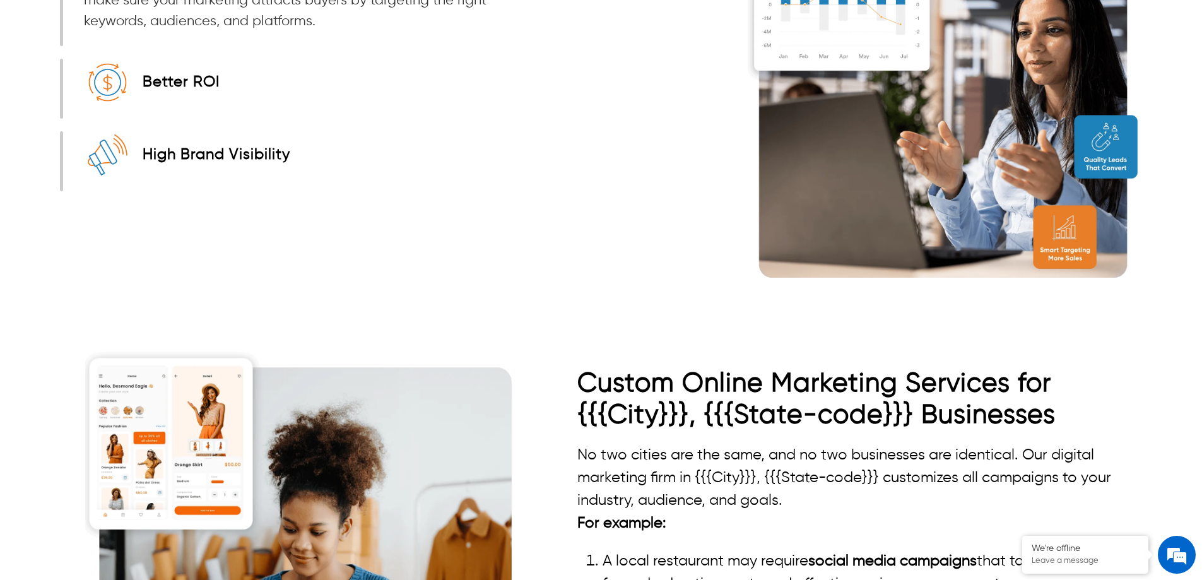
scroll to position [2235, 0]
